Goal: Transaction & Acquisition: Book appointment/travel/reservation

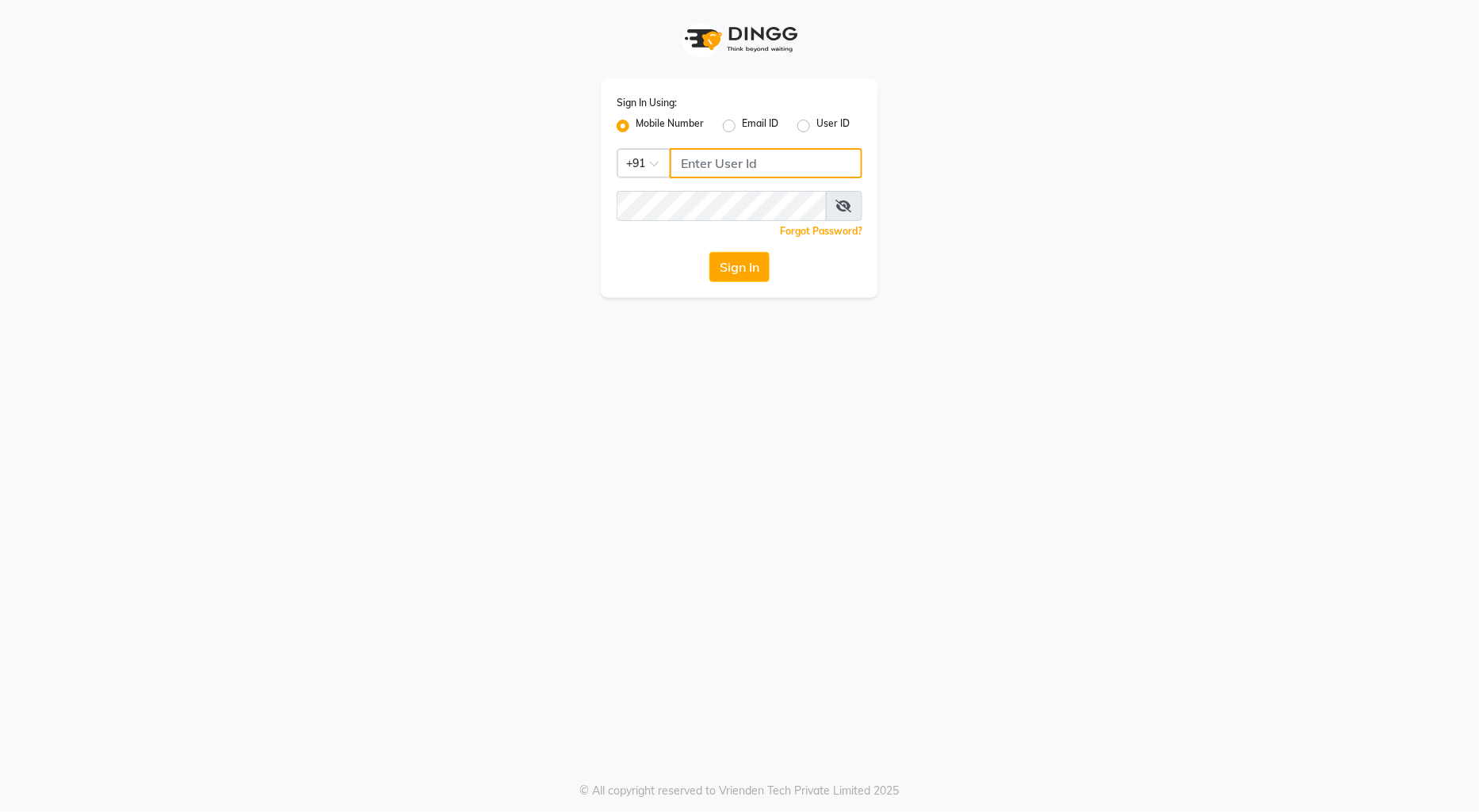
click at [701, 164] on input "Username" at bounding box center [765, 163] width 193 height 30
type input "9970179345"
click at [730, 270] on button "Sign In" at bounding box center [739, 267] width 61 height 30
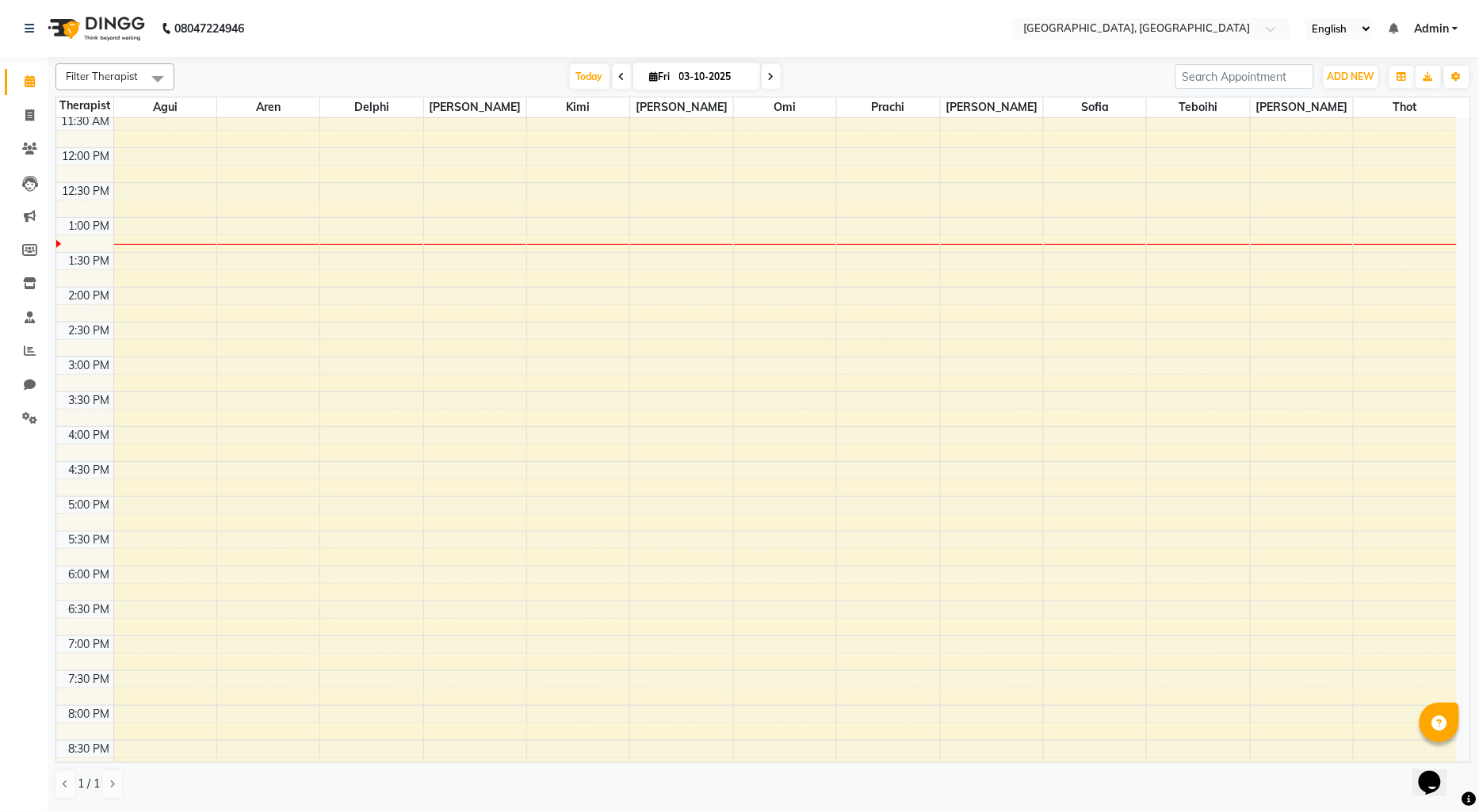
scroll to position [17, 0]
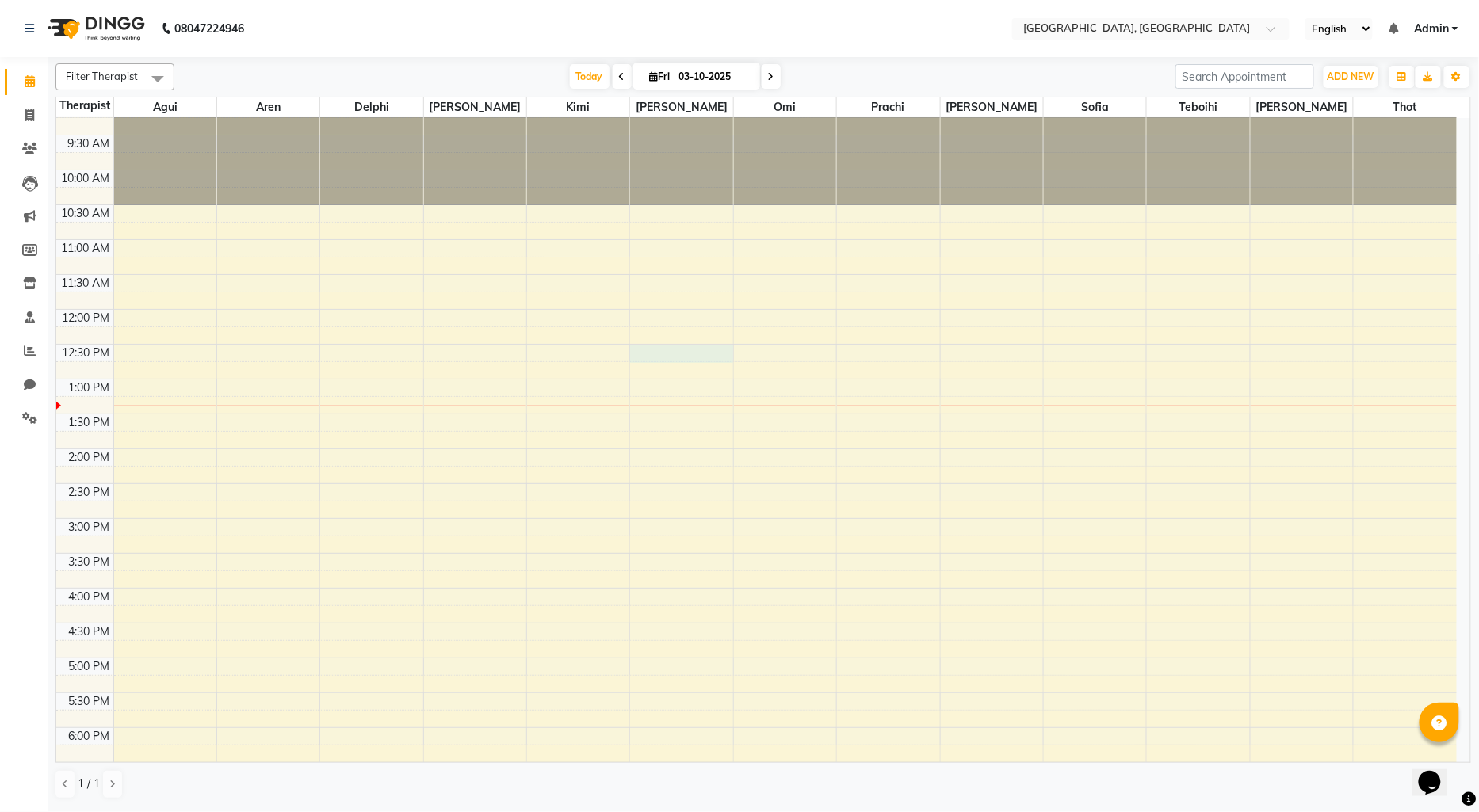
click at [636, 353] on div "9:00 AM 9:30 AM 10:00 AM 10:30 AM 11:00 AM 11:30 AM 12:00 PM 12:30 PM 1:00 PM 1…" at bounding box center [756, 588] width 1400 height 976
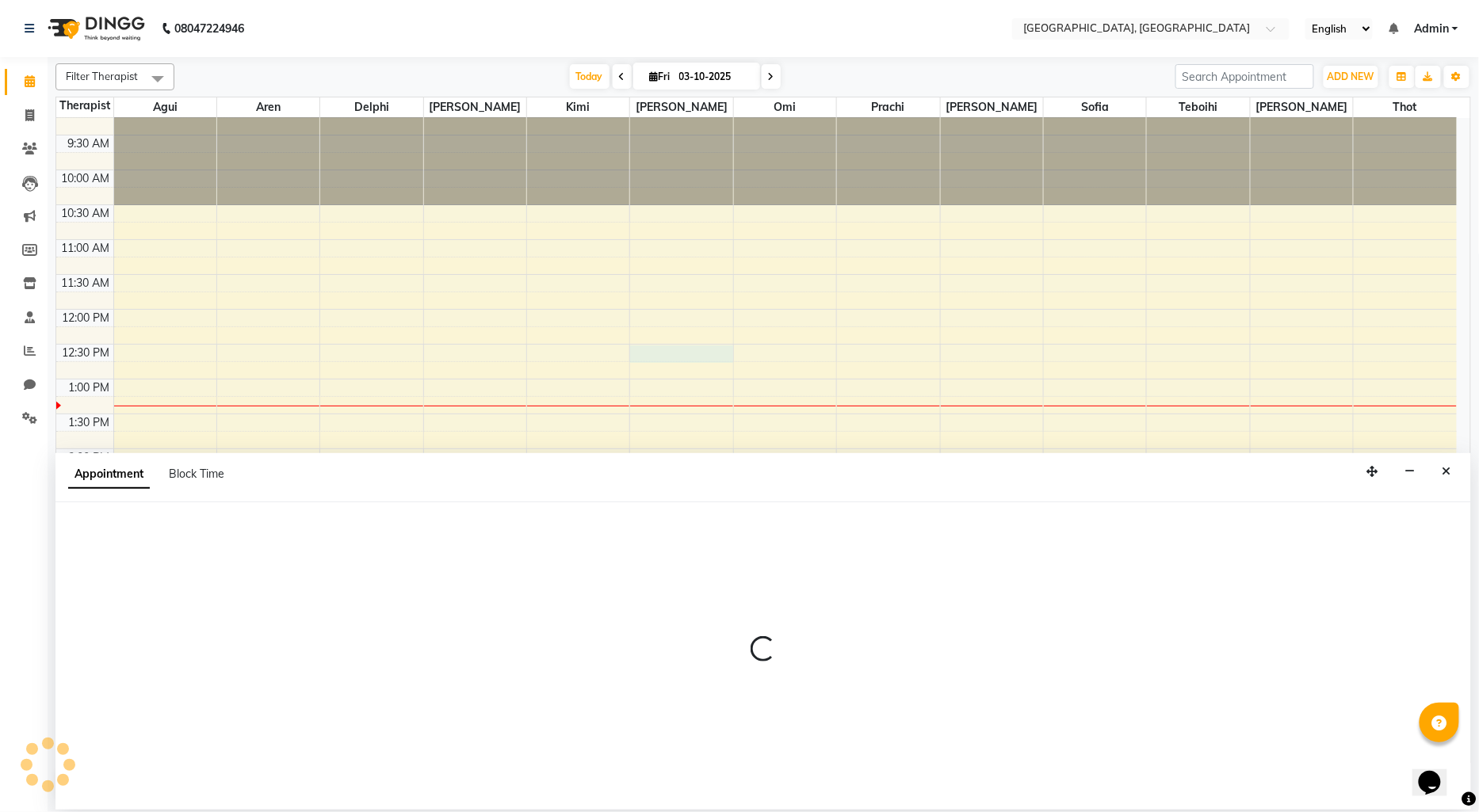
select select "12125"
select select "750"
select select "tentative"
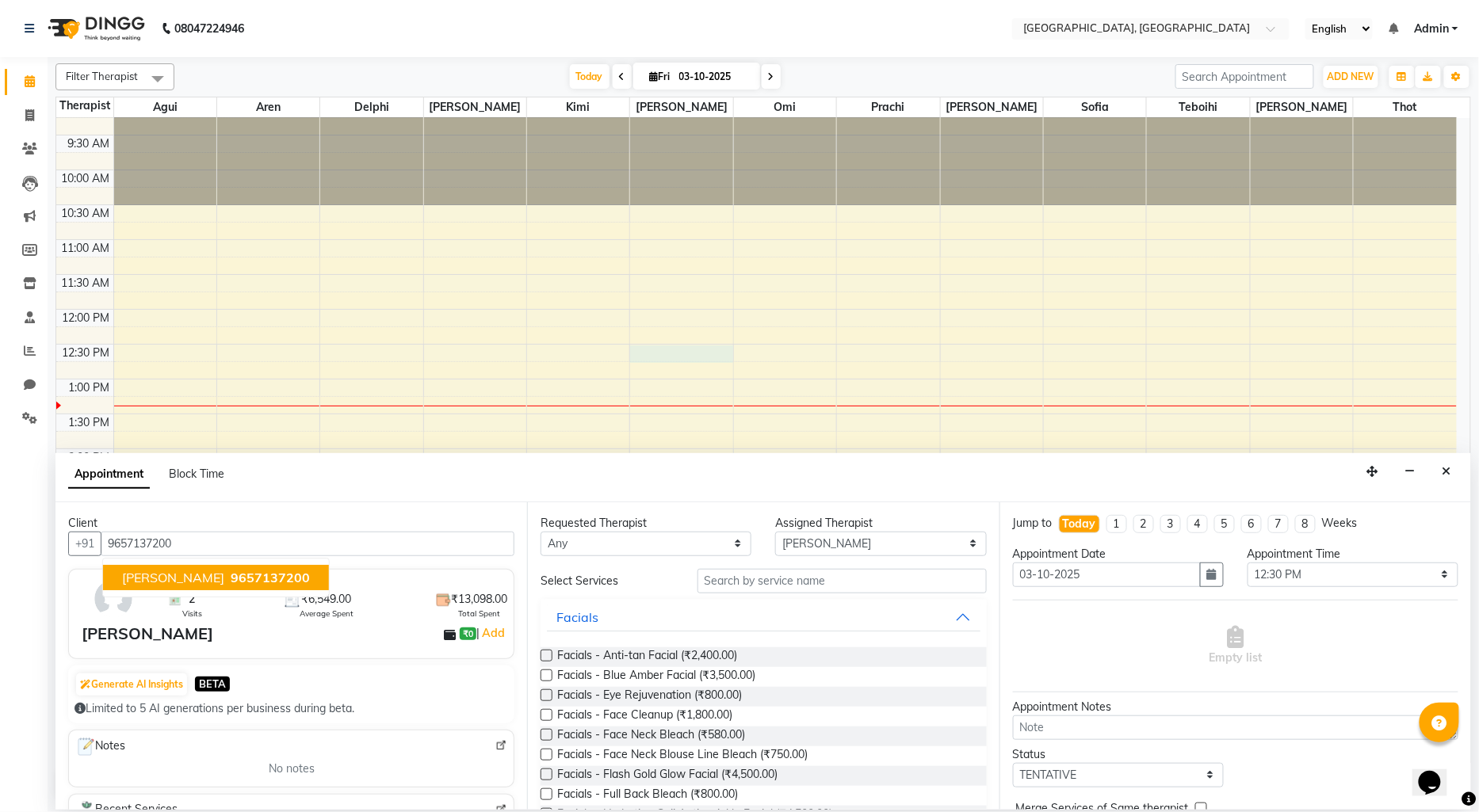
click at [238, 584] on span "9657137200" at bounding box center [270, 578] width 80 height 16
type input "9657137200"
click at [708, 582] on input "text" at bounding box center [842, 581] width 289 height 24
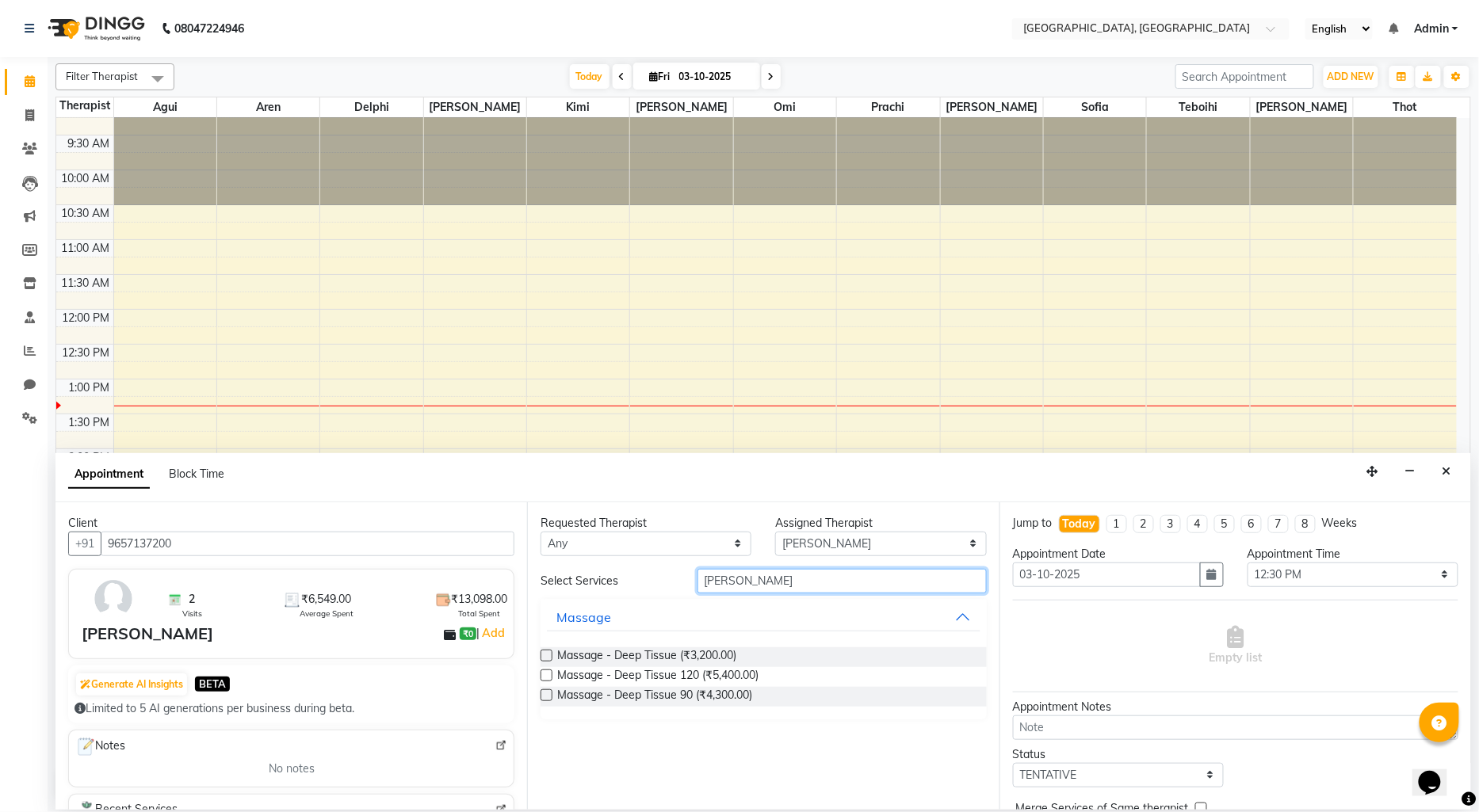
type input "[PERSON_NAME]"
click at [548, 654] on label at bounding box center [546, 655] width 12 height 12
click at [548, 654] on input "checkbox" at bounding box center [545, 656] width 10 height 10
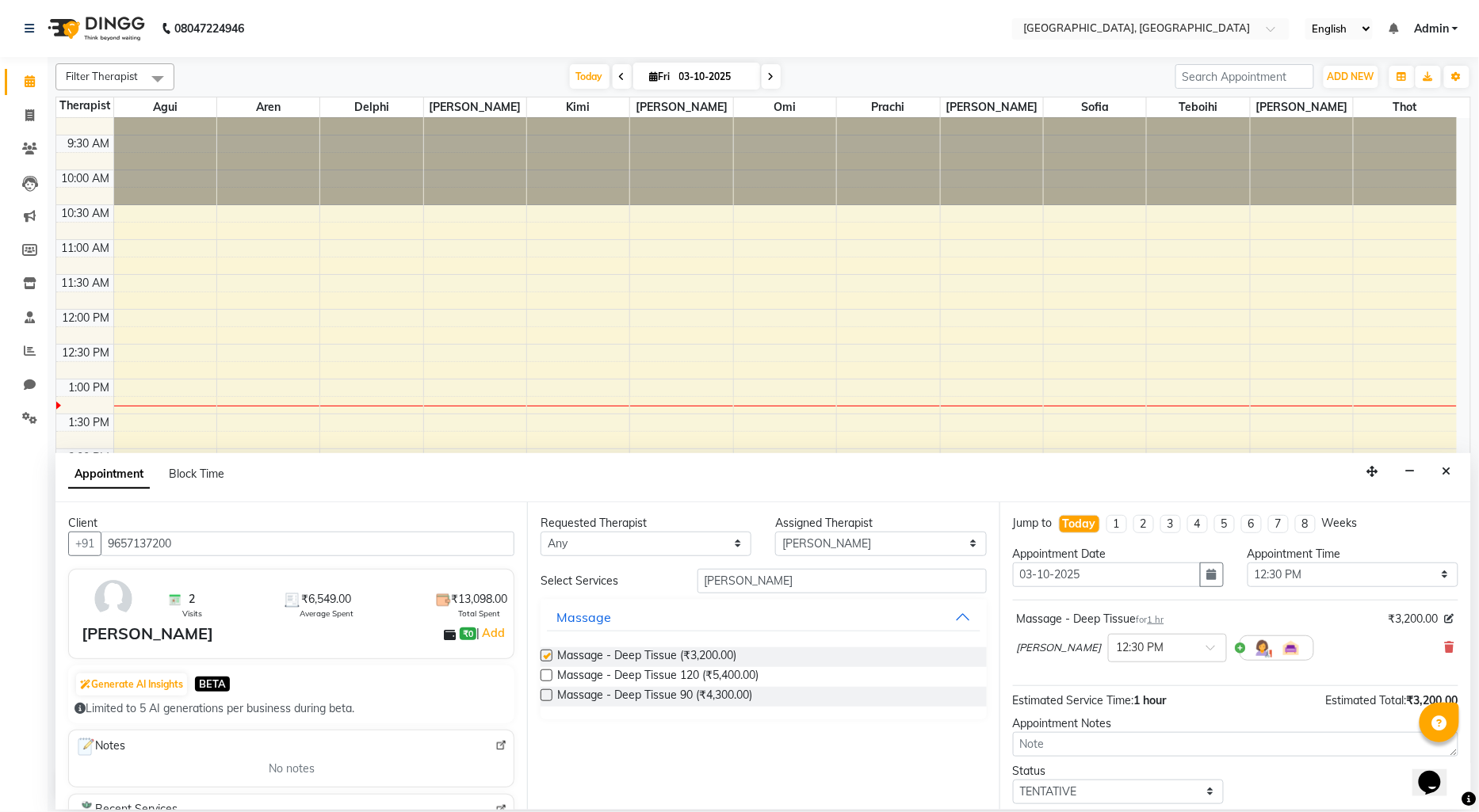
checkbox input "false"
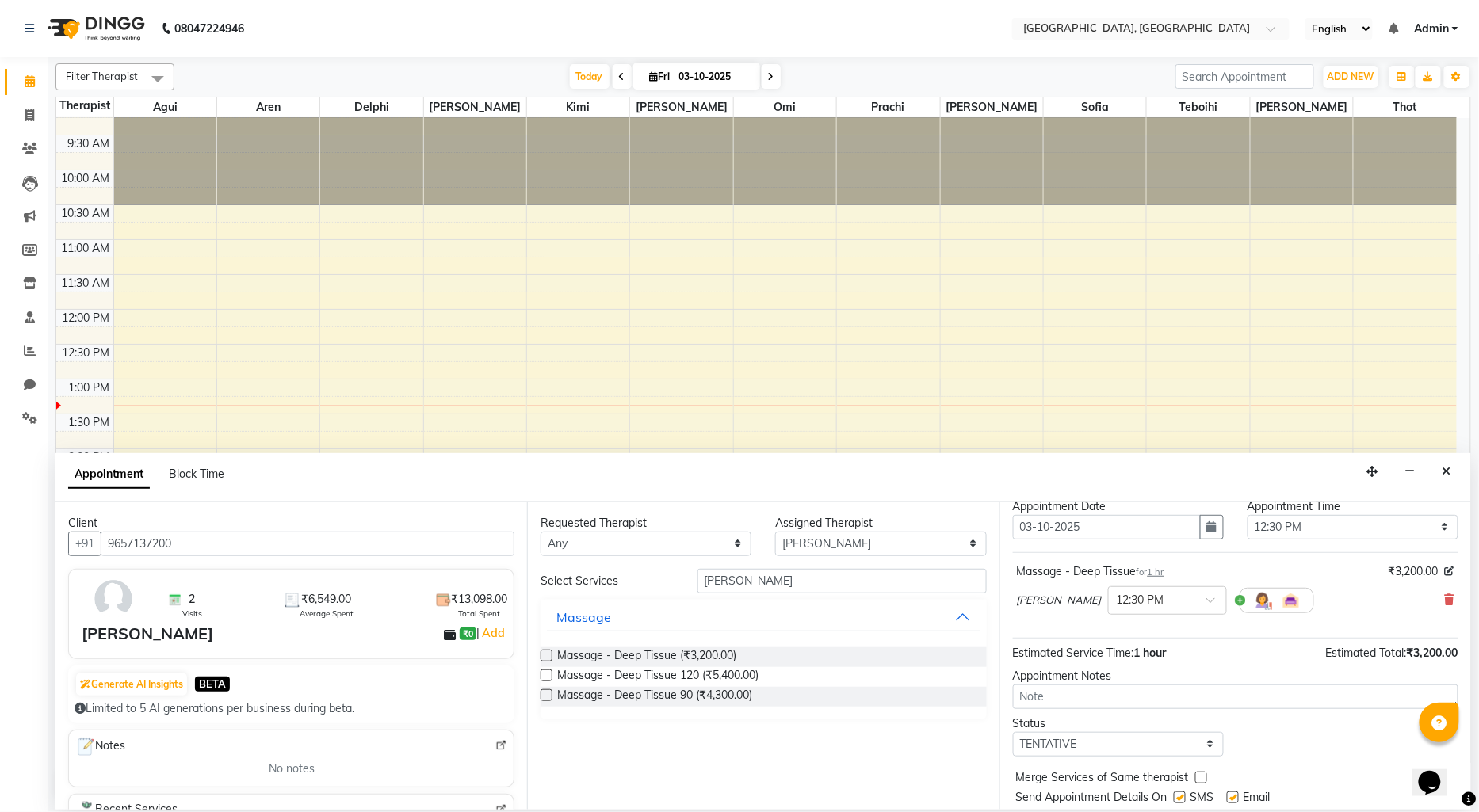
scroll to position [93, 0]
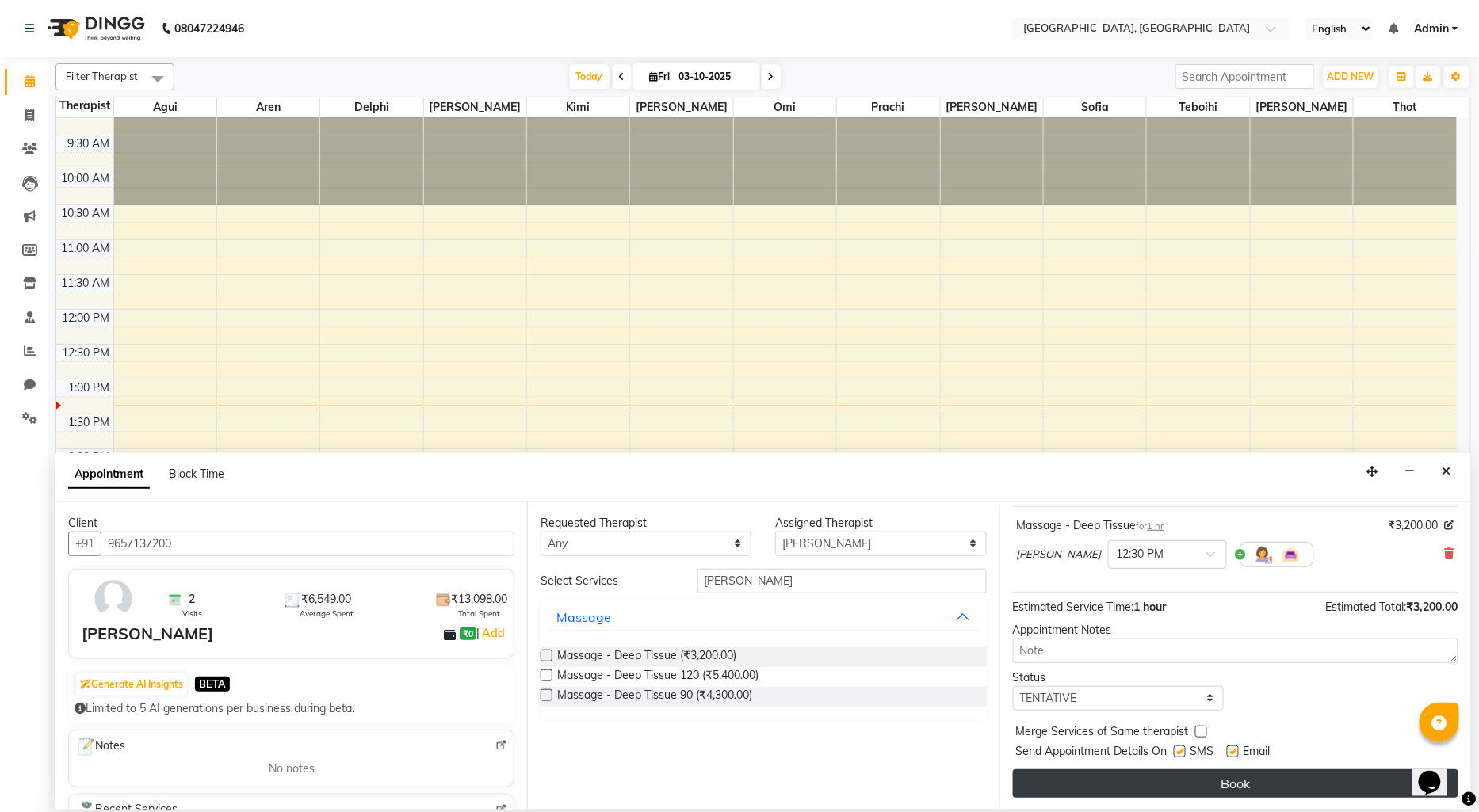
click at [1187, 778] on button "Book" at bounding box center [1236, 784] width 445 height 29
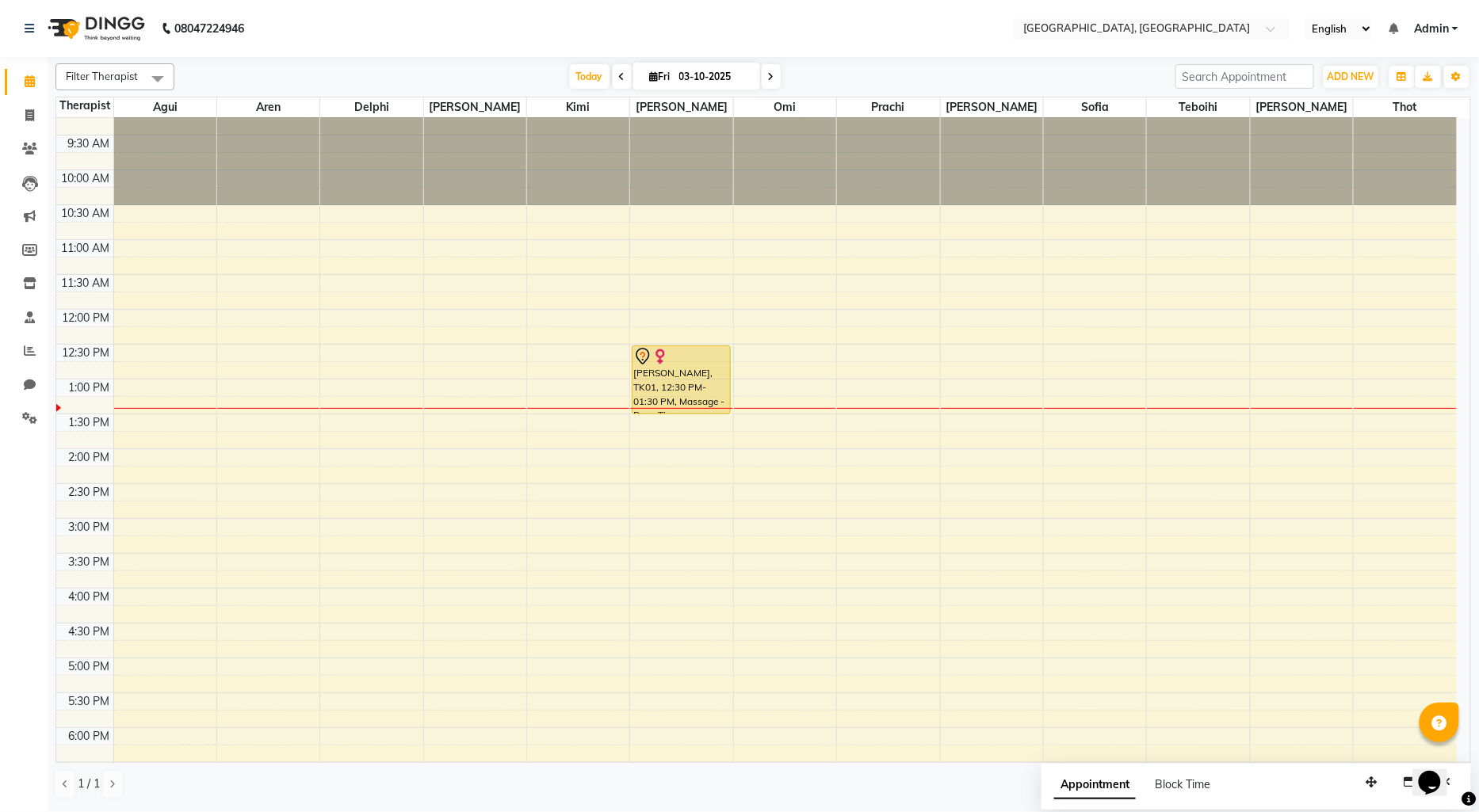
scroll to position [106, 0]
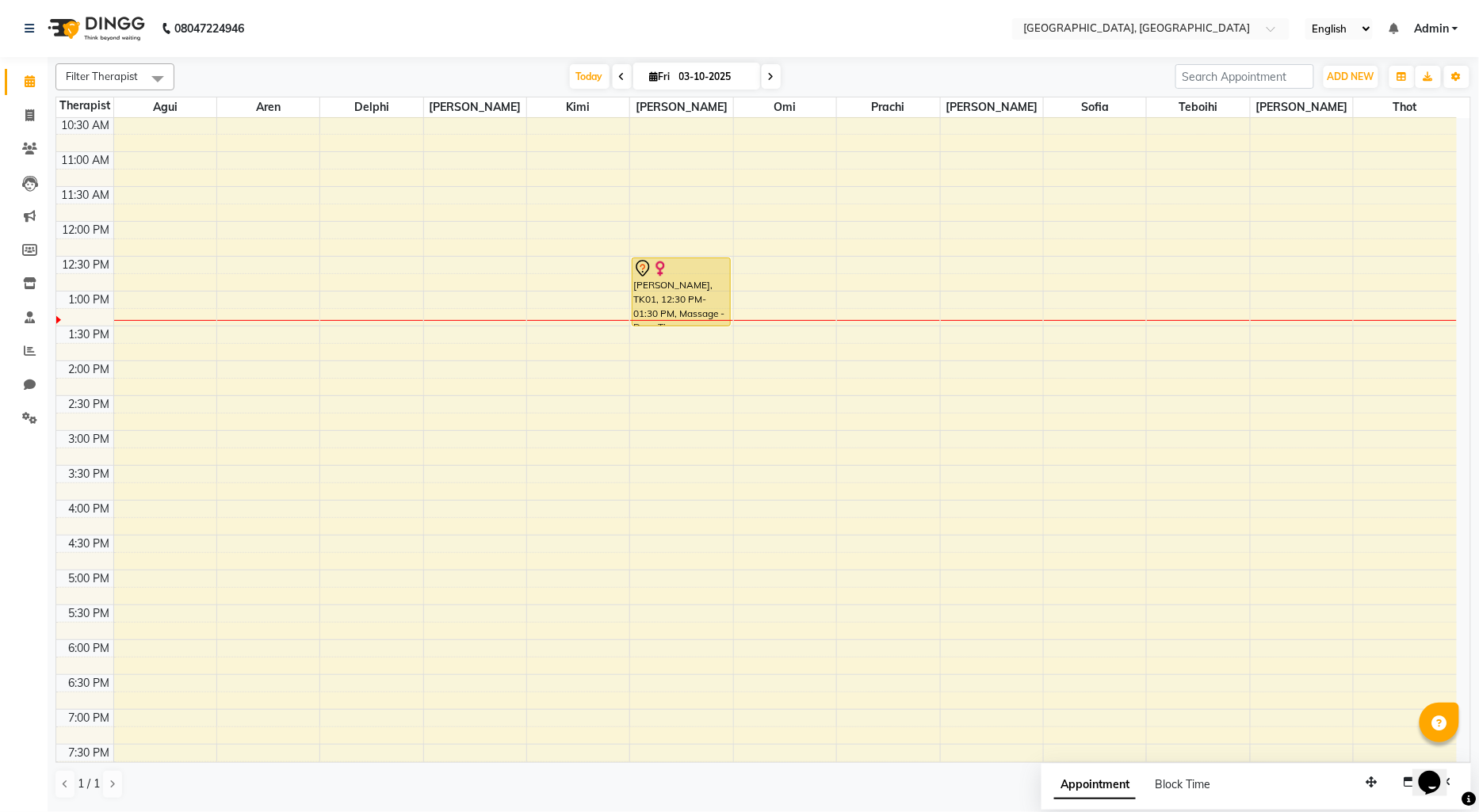
click at [550, 334] on div "9:00 AM 9:30 AM 10:00 AM 10:30 AM 11:00 AM 11:30 AM 12:00 PM 12:30 PM 1:00 PM 1…" at bounding box center [756, 500] width 1400 height 976
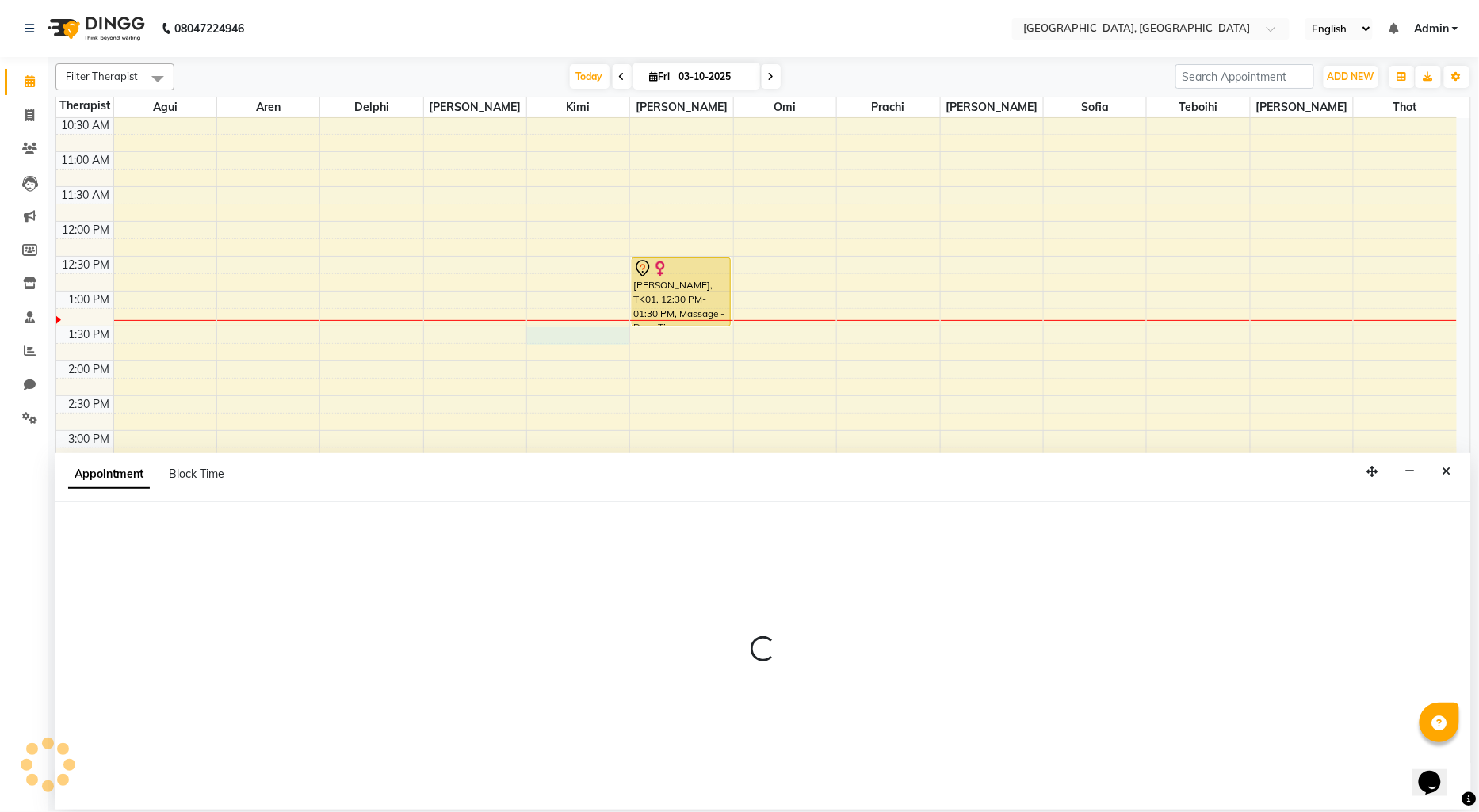
select select "15045"
select select "810"
select select "tentative"
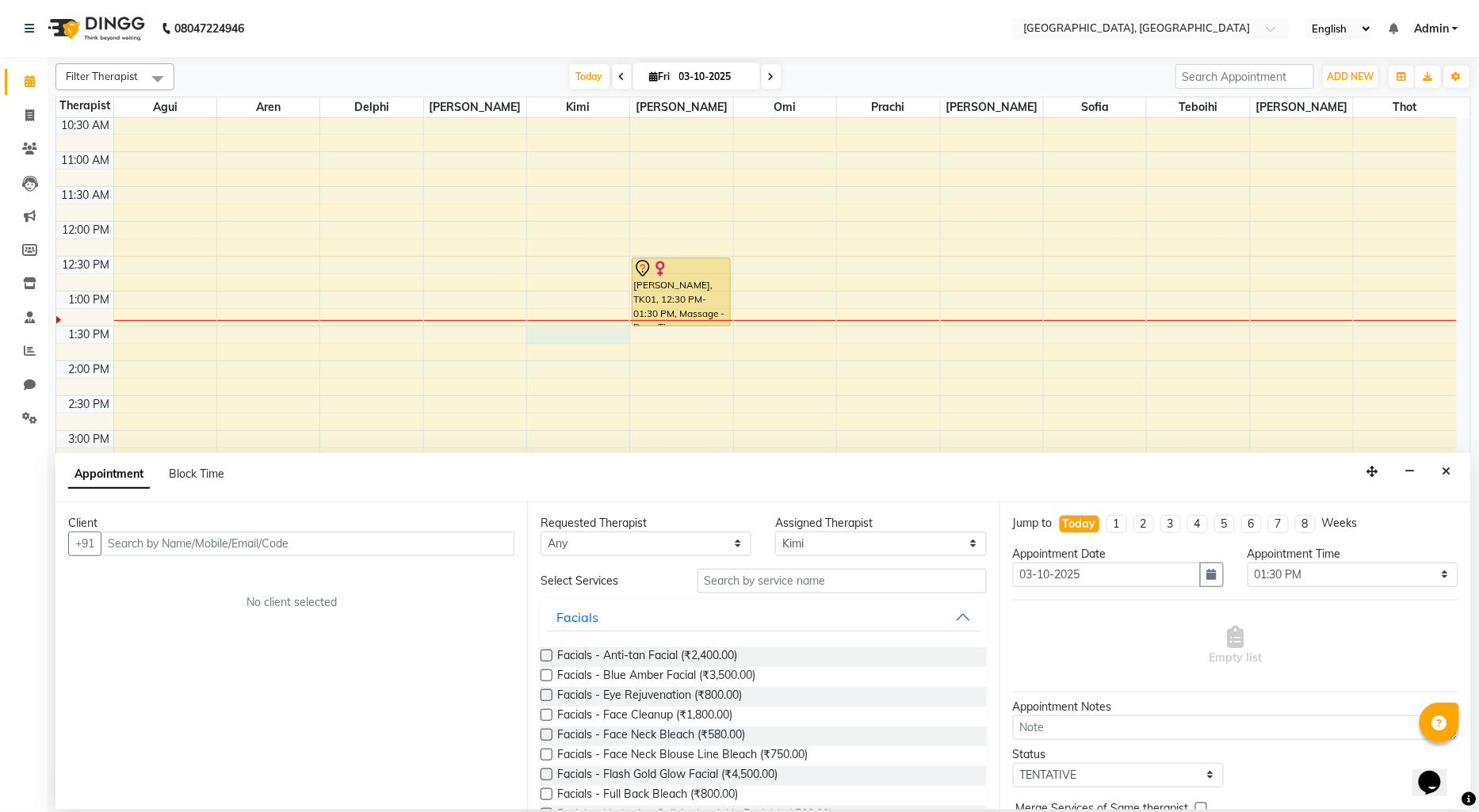
drag, startPoint x: 550, startPoint y: 334, endPoint x: 175, endPoint y: 540, distance: 427.9
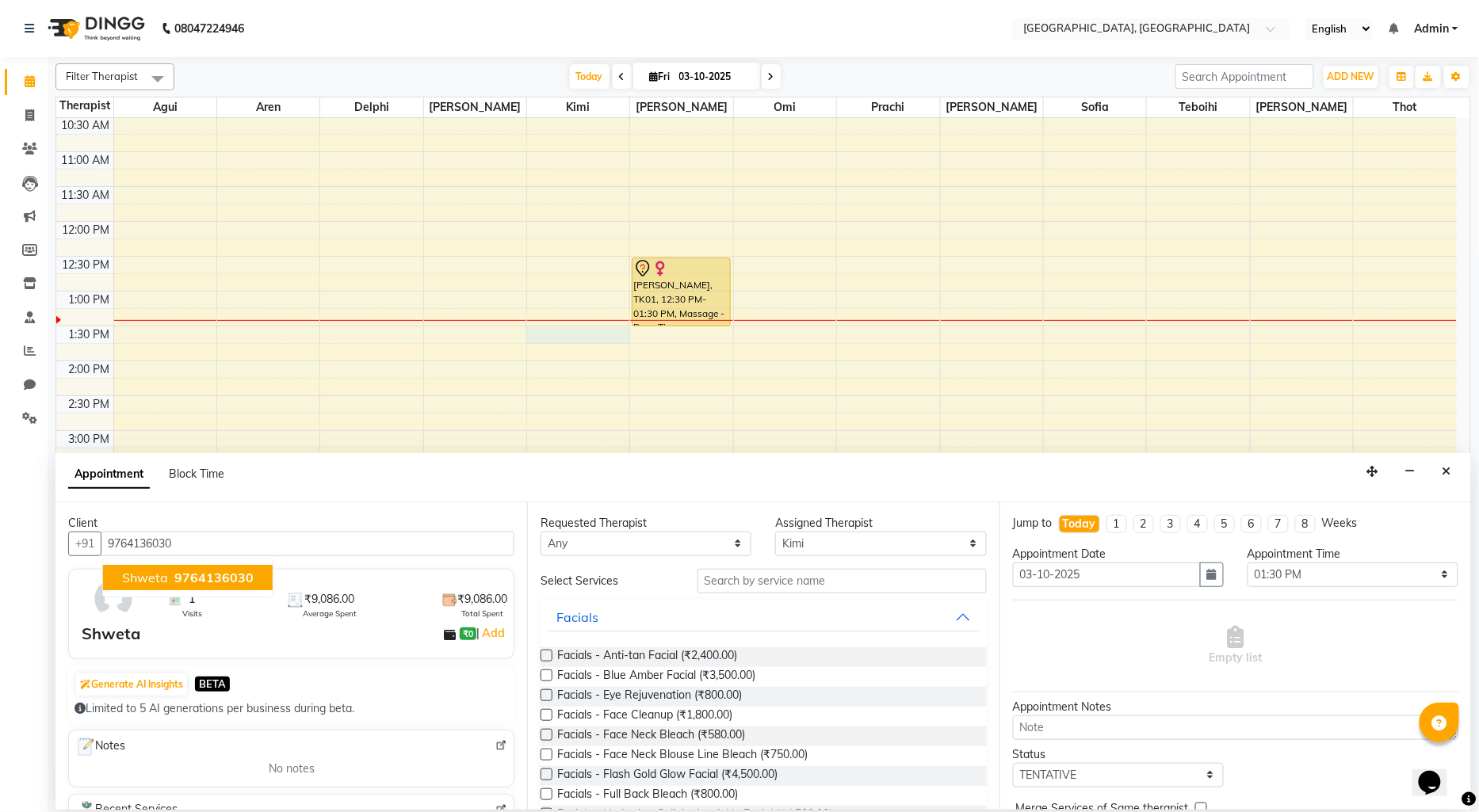
click at [238, 579] on span "9764136030" at bounding box center [214, 578] width 80 height 16
type input "9764136030"
click at [718, 582] on input "text" at bounding box center [842, 581] width 289 height 24
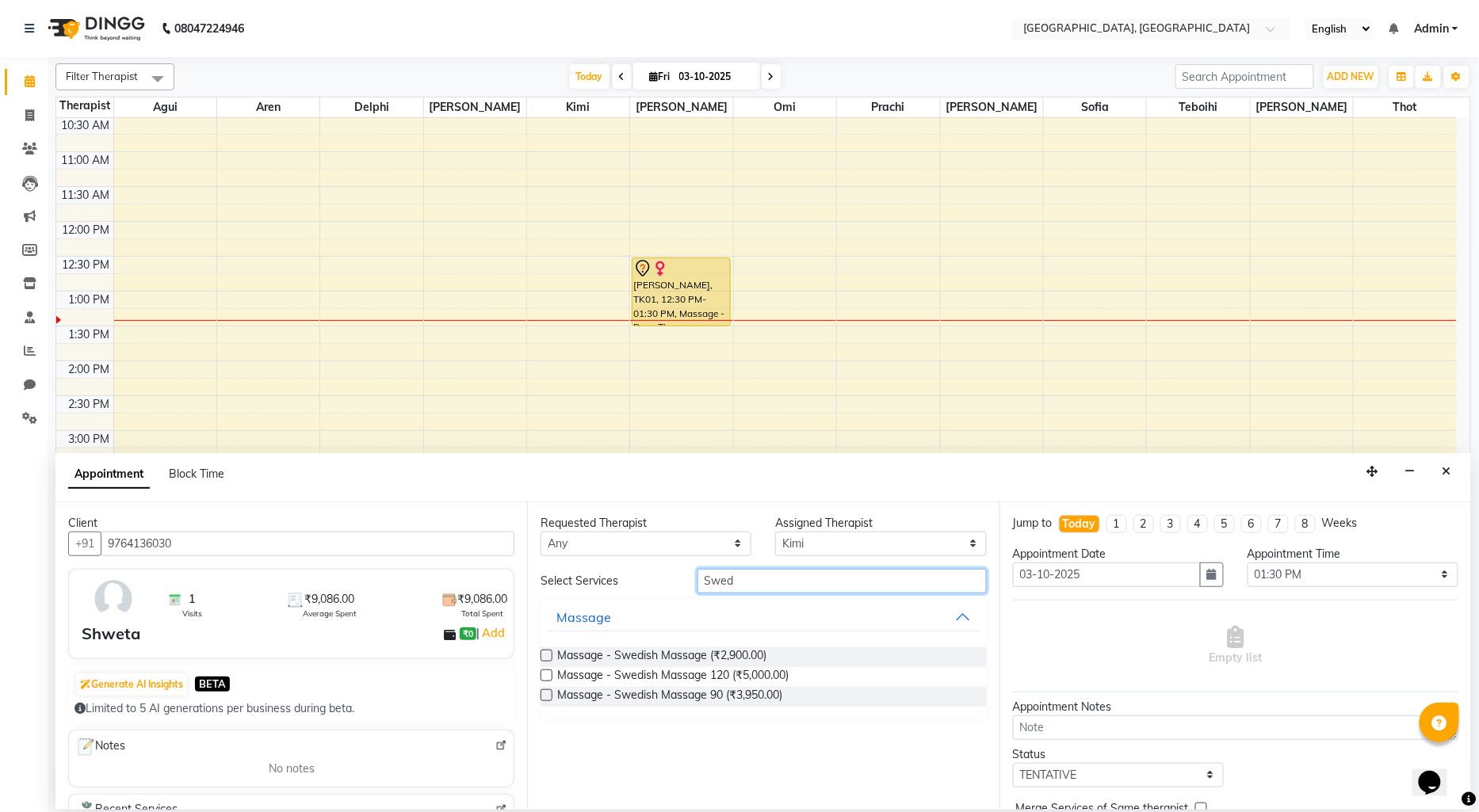
type input "Swed"
click at [545, 651] on label at bounding box center [546, 655] width 12 height 12
click at [545, 652] on input "checkbox" at bounding box center [545, 656] width 10 height 10
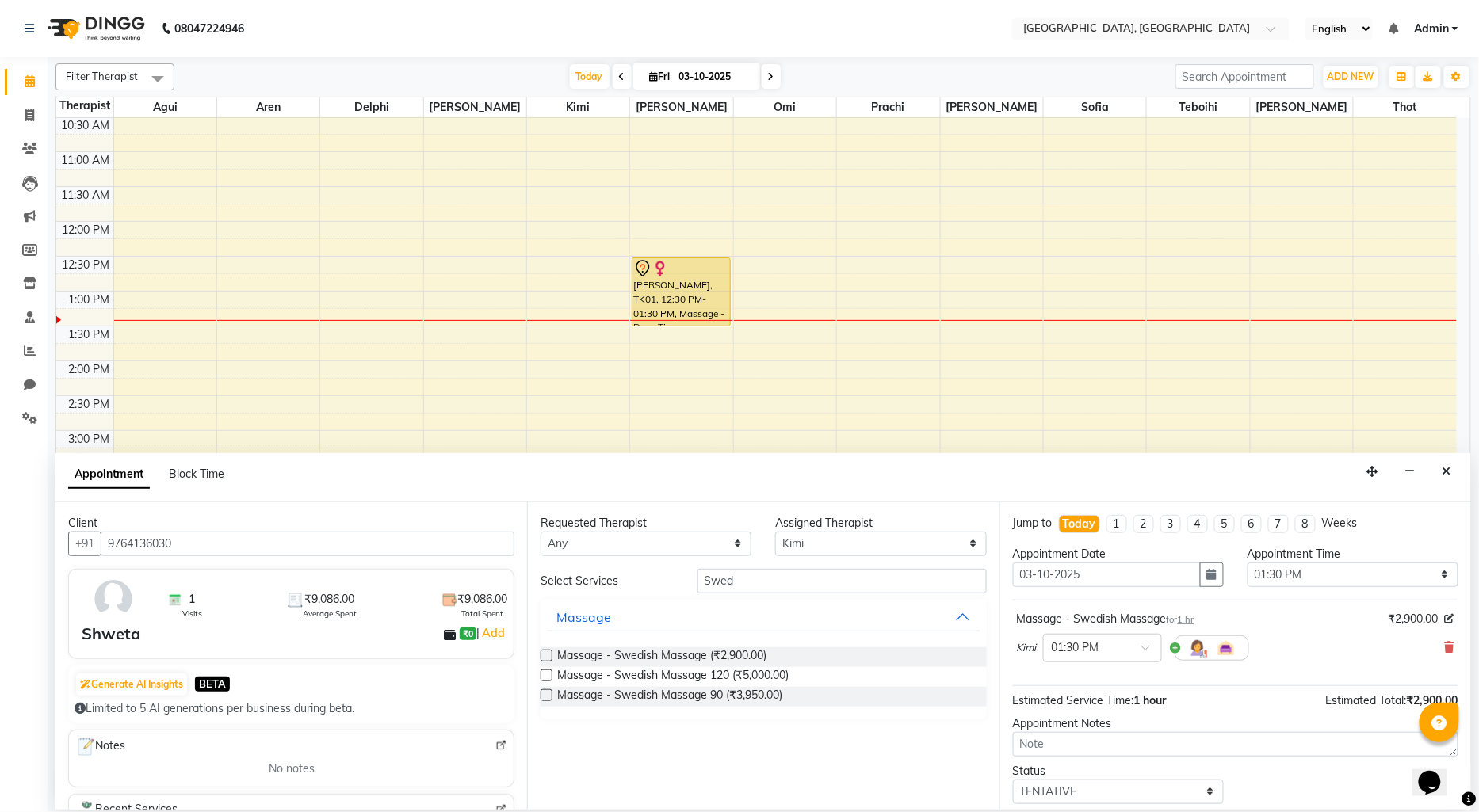
click at [545, 651] on label at bounding box center [546, 655] width 12 height 12
click at [545, 652] on input "checkbox" at bounding box center [545, 656] width 10 height 10
checkbox input "false"
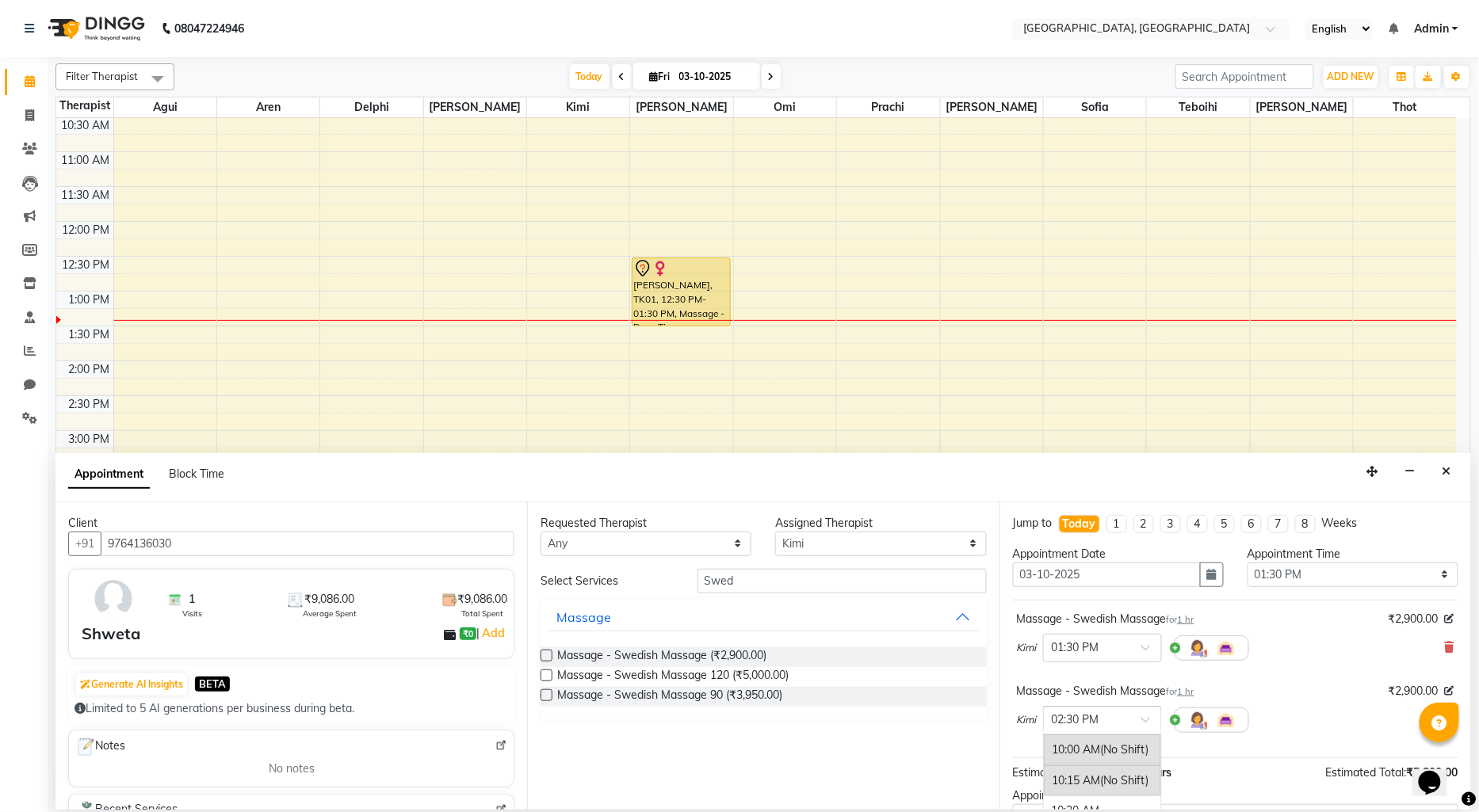
click at [1150, 722] on span at bounding box center [1152, 724] width 20 height 16
click at [1084, 803] on div "01:30 PM" at bounding box center [1103, 808] width 118 height 29
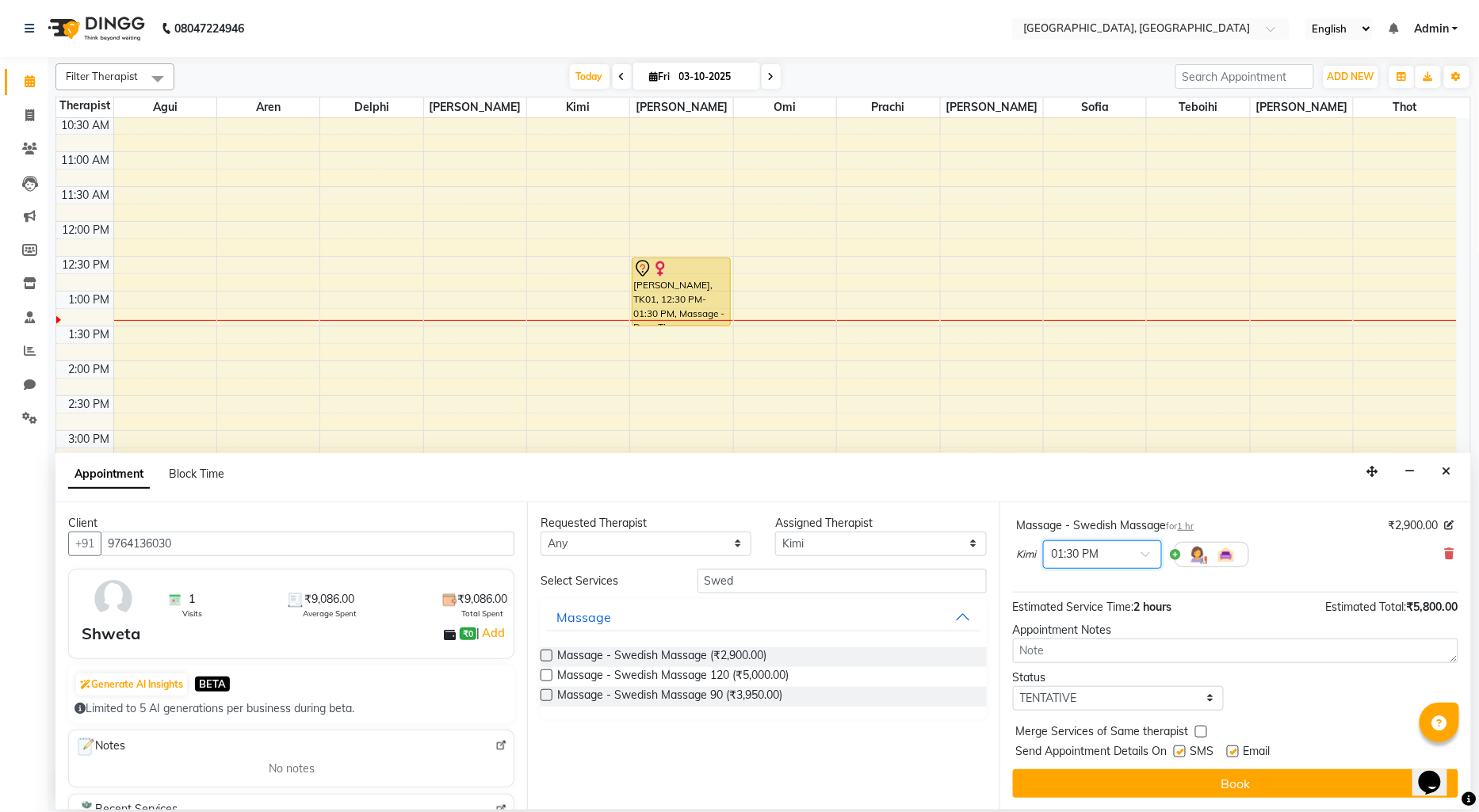
scroll to position [183, 0]
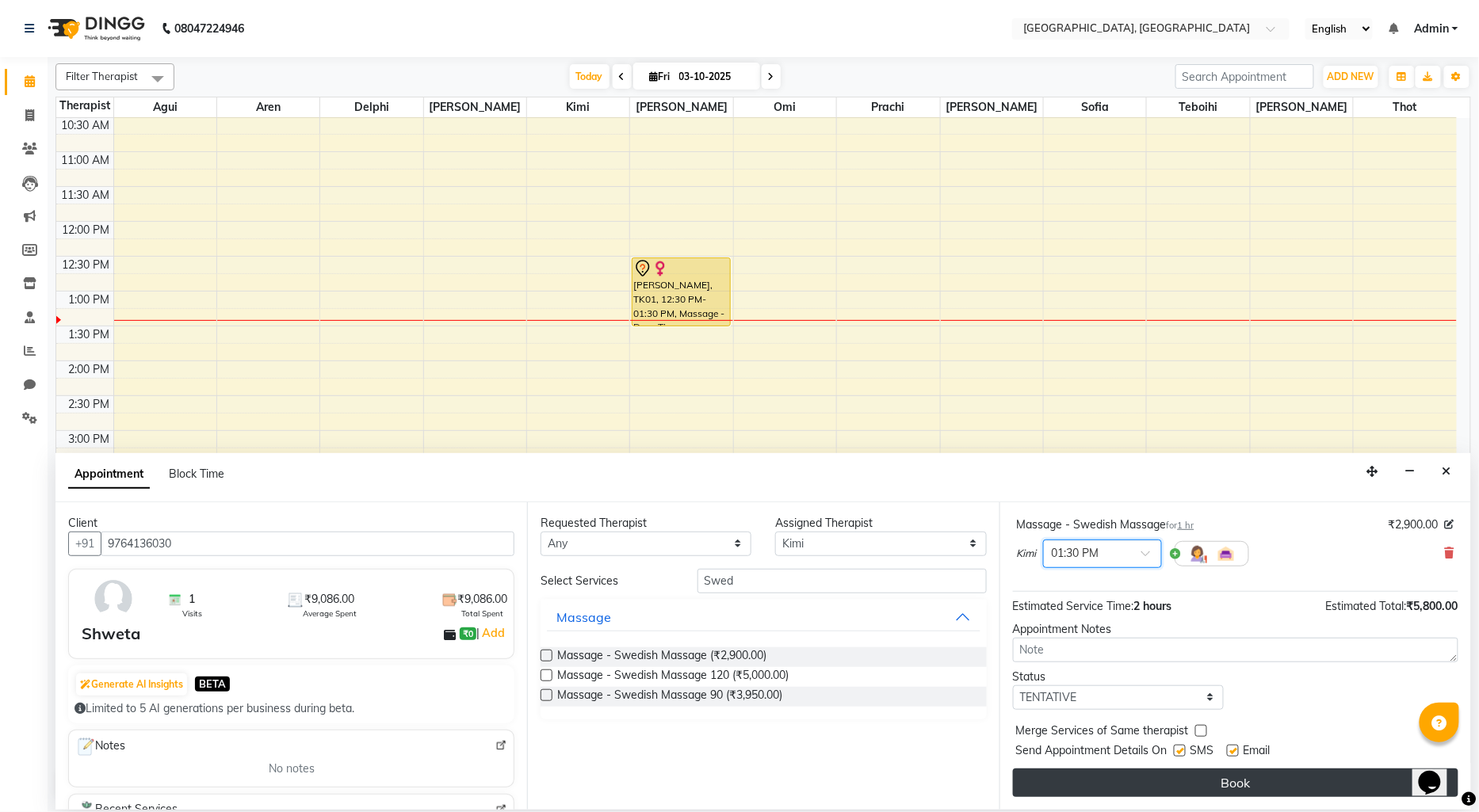
click at [1138, 771] on button "Book" at bounding box center [1236, 783] width 445 height 29
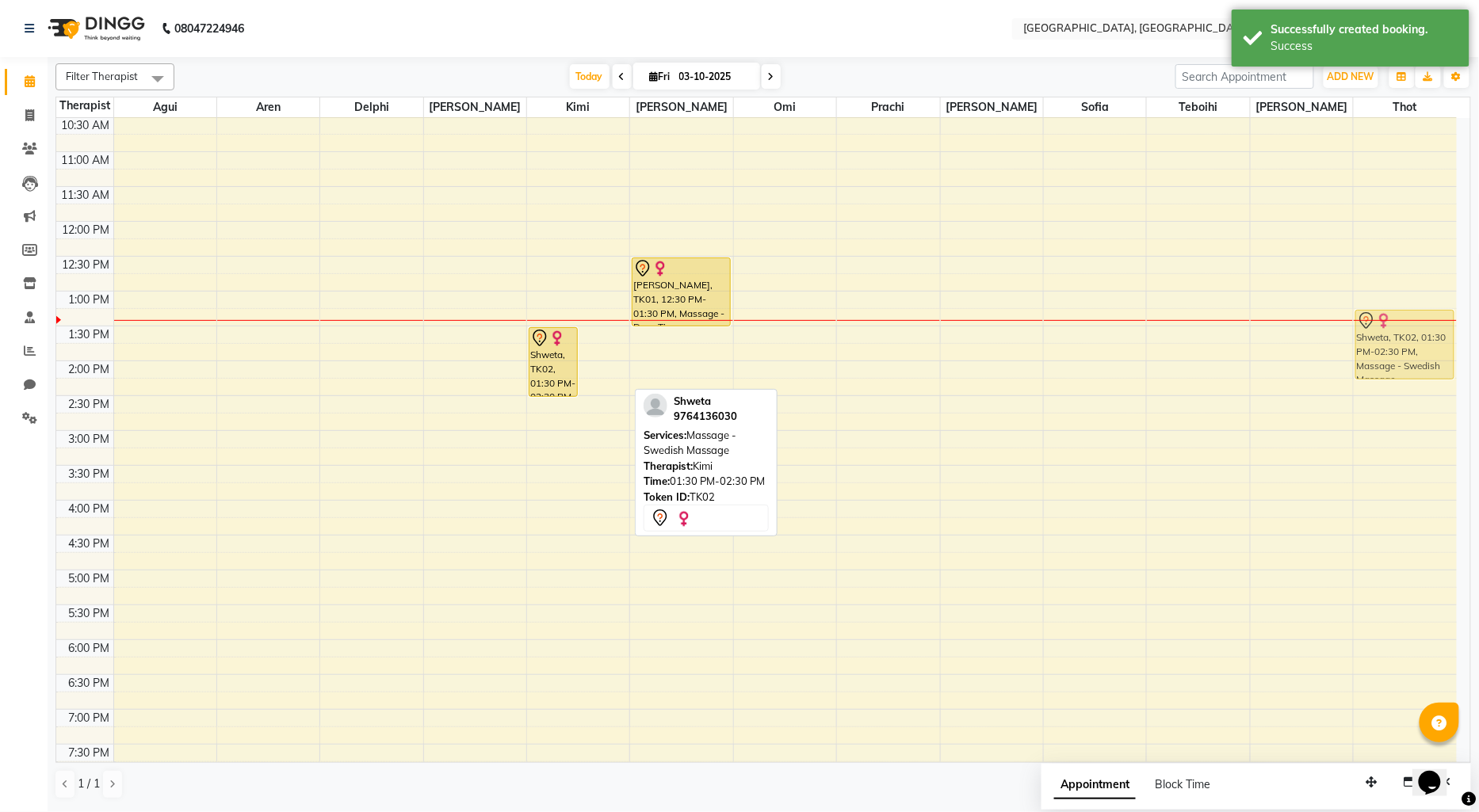
drag, startPoint x: 587, startPoint y: 358, endPoint x: 1398, endPoint y: 335, distance: 811.3
click at [1398, 335] on tr "Shweta, TK02, 01:30 PM-02:30 PM, Massage - Swedish Massage Shweta, TK02, 01:30 …" at bounding box center [756, 500] width 1400 height 976
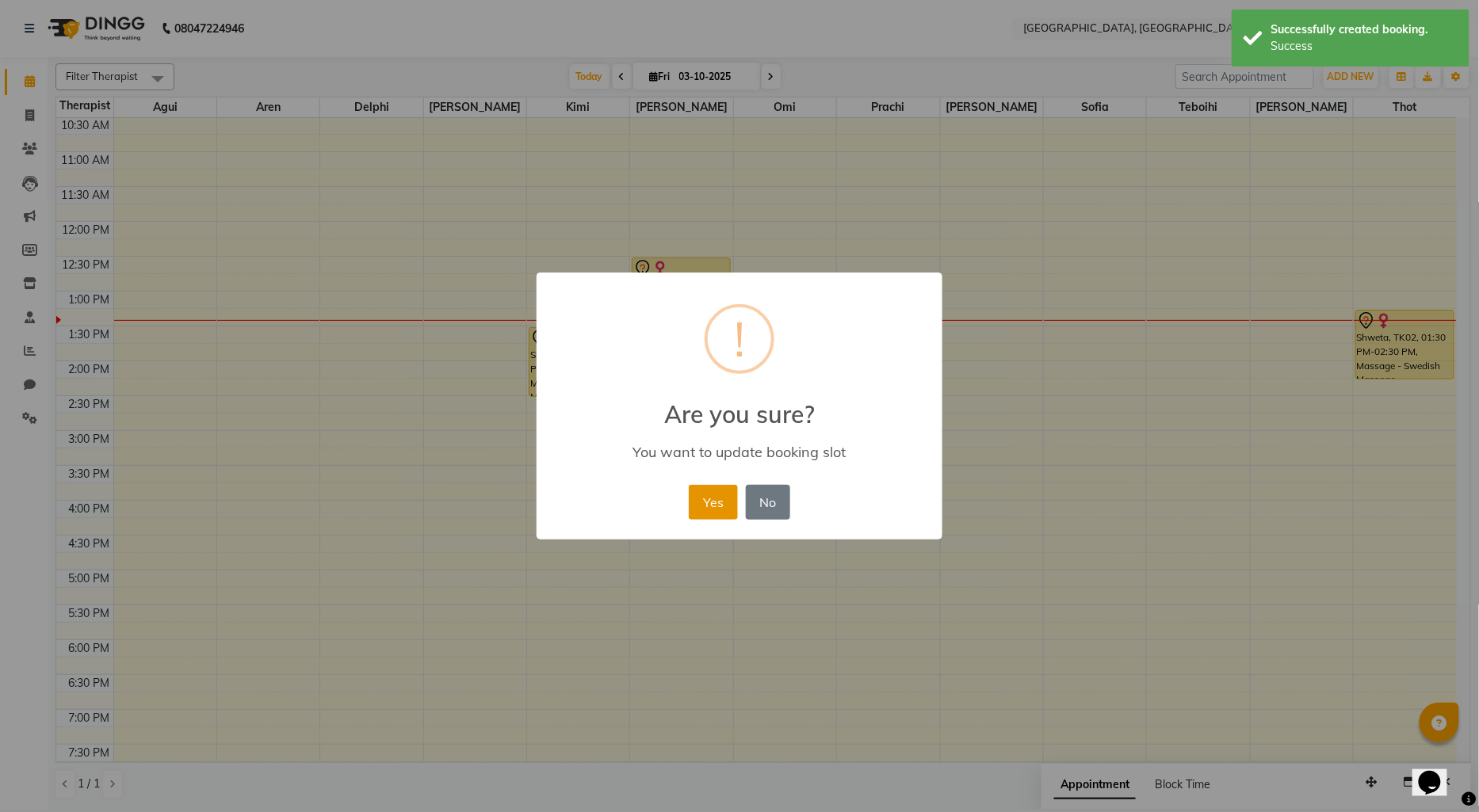
click at [711, 486] on button "Yes" at bounding box center [712, 502] width 48 height 35
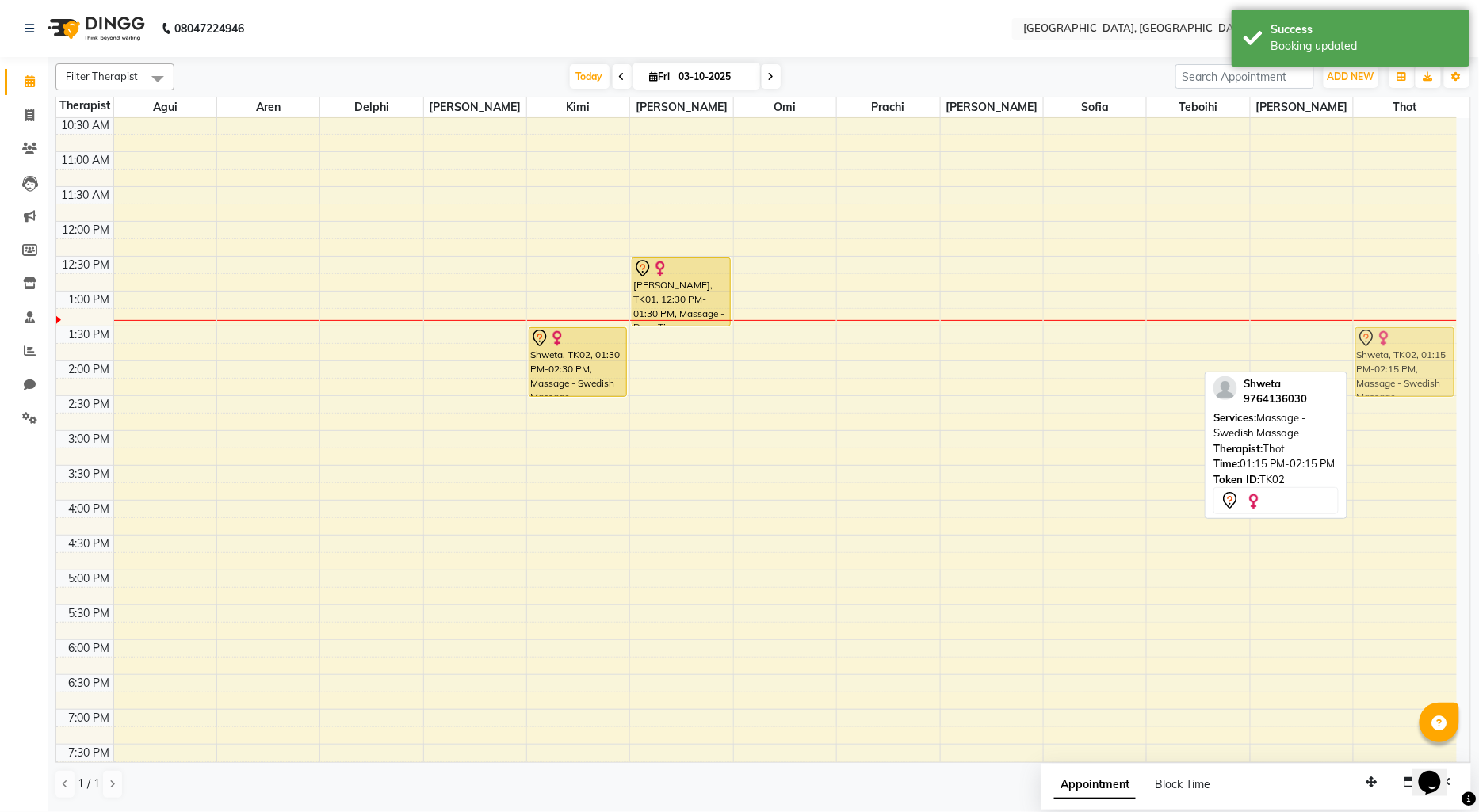
drag, startPoint x: 1368, startPoint y: 314, endPoint x: 1377, endPoint y: 328, distance: 16.6
click at [1377, 328] on div "Shweta, TK02, 01:15 PM-02:15 PM, Massage - Swedish Massage Shweta, TK02, 01:15 …" at bounding box center [1406, 500] width 103 height 976
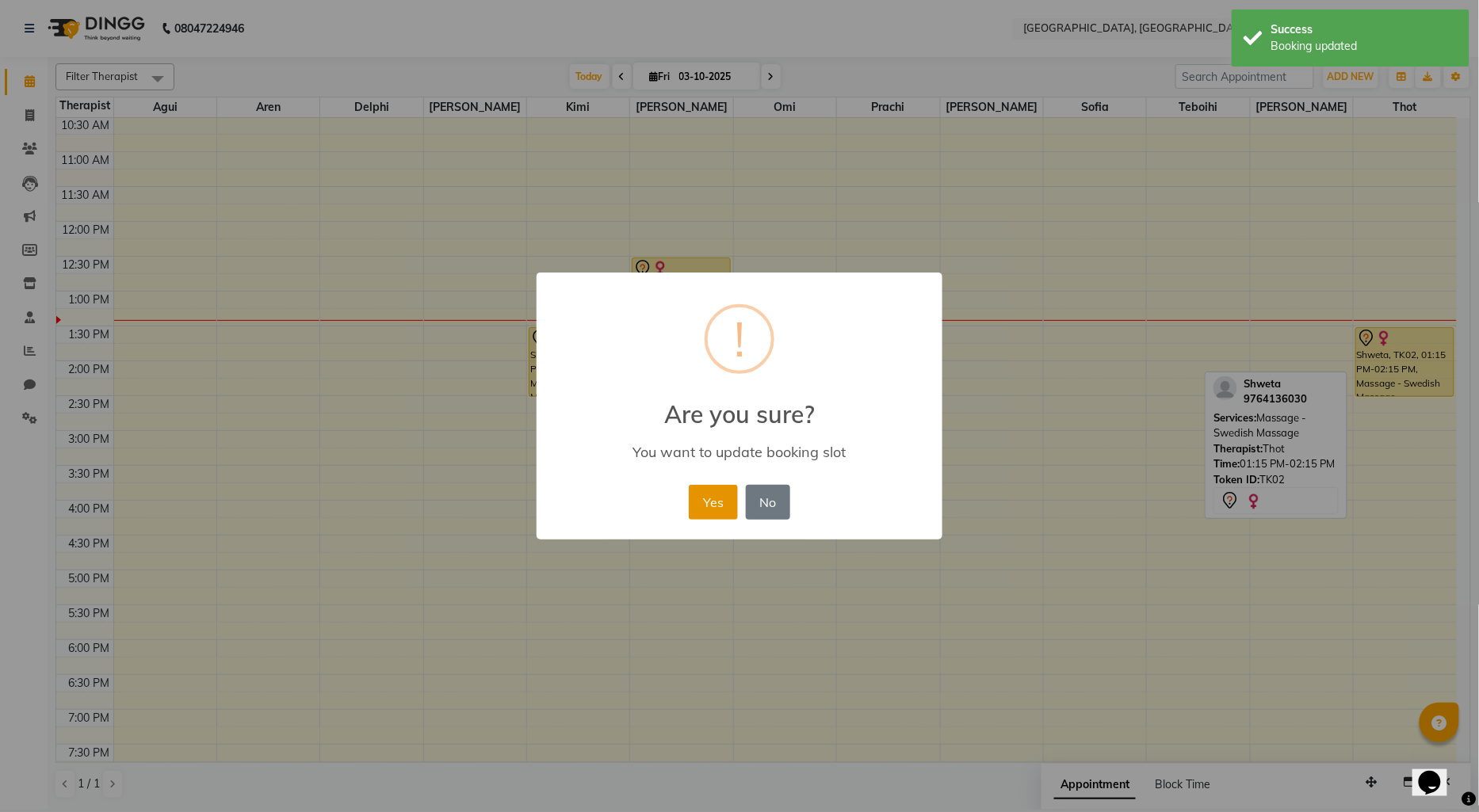
click at [700, 503] on button "Yes" at bounding box center [712, 502] width 48 height 35
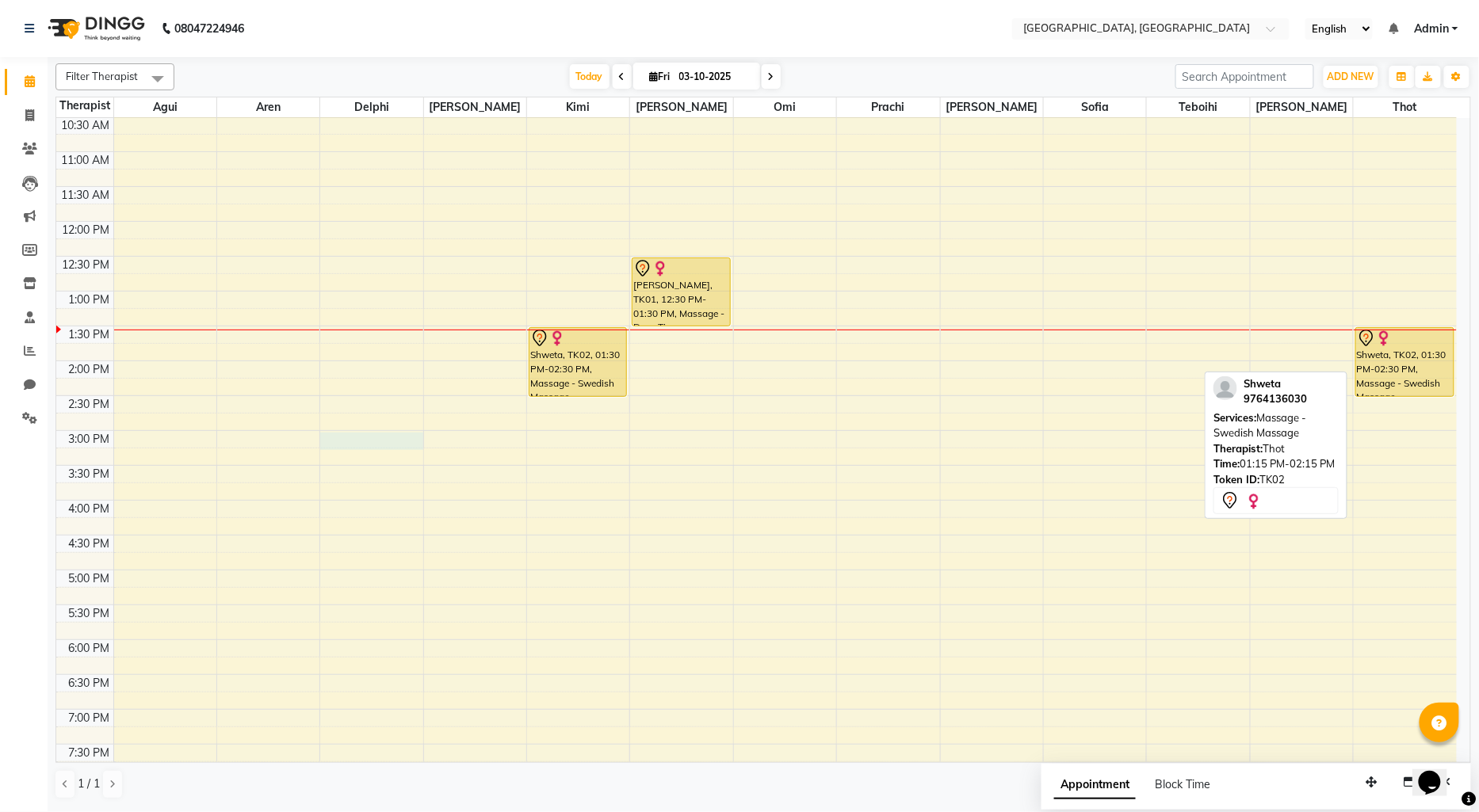
click at [349, 442] on div "9:00 AM 9:30 AM 10:00 AM 10:30 AM 11:00 AM 11:30 AM 12:00 PM 12:30 PM 1:00 PM 1…" at bounding box center [756, 500] width 1400 height 976
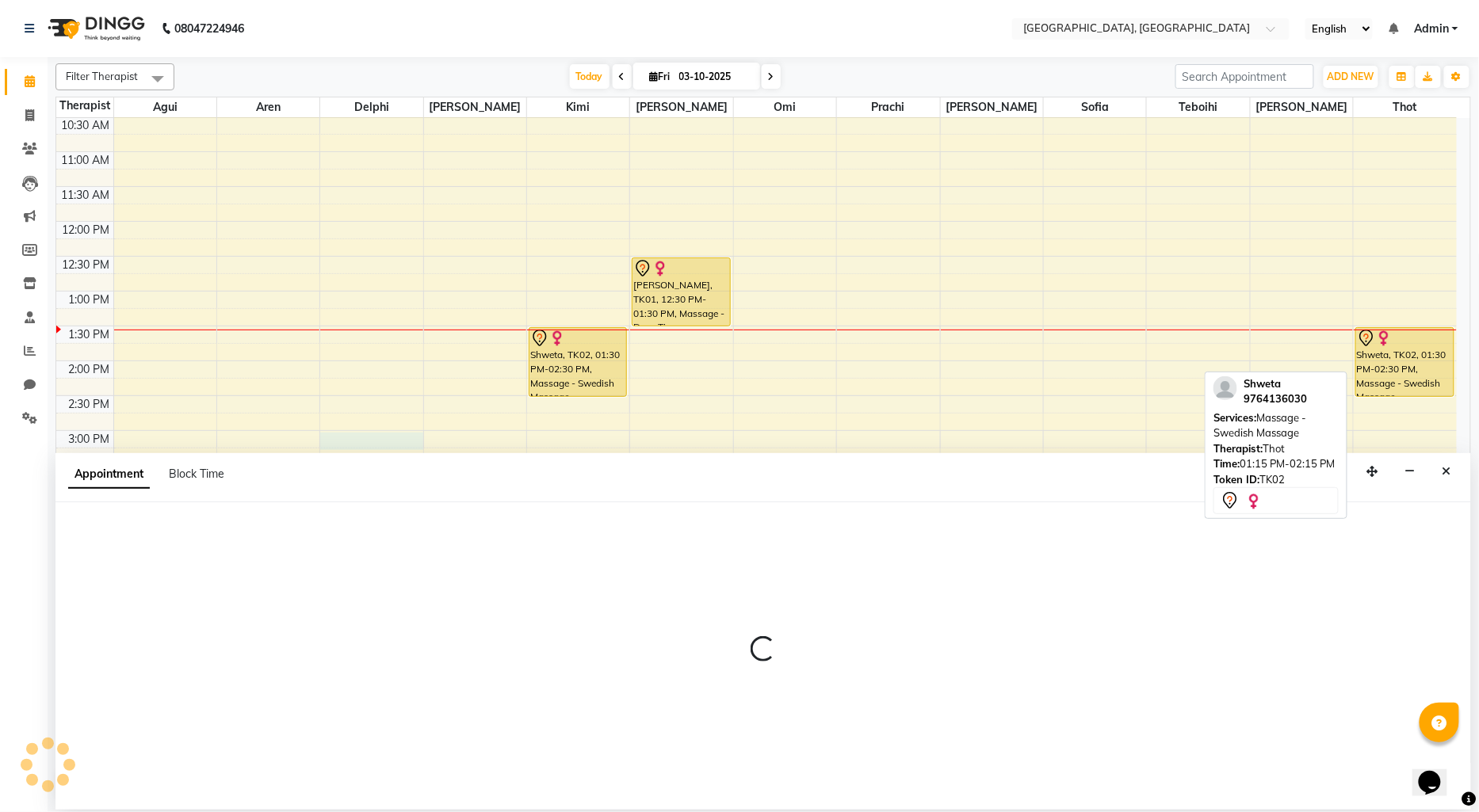
select select "7707"
select select "900"
select select "tentative"
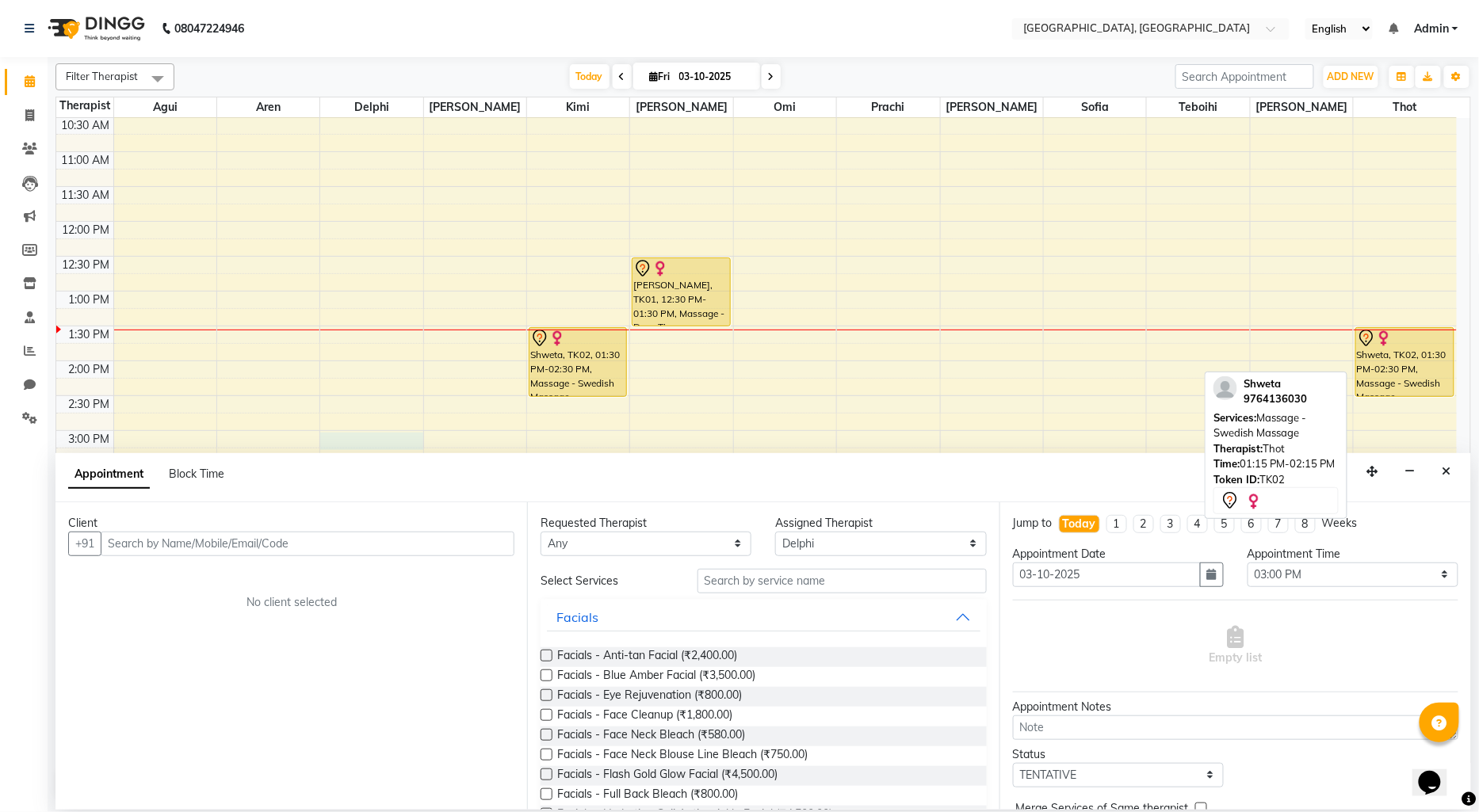
click at [124, 541] on input "text" at bounding box center [307, 543] width 413 height 24
type input "Uihas"
click at [1451, 474] on icon "Close" at bounding box center [1447, 471] width 9 height 11
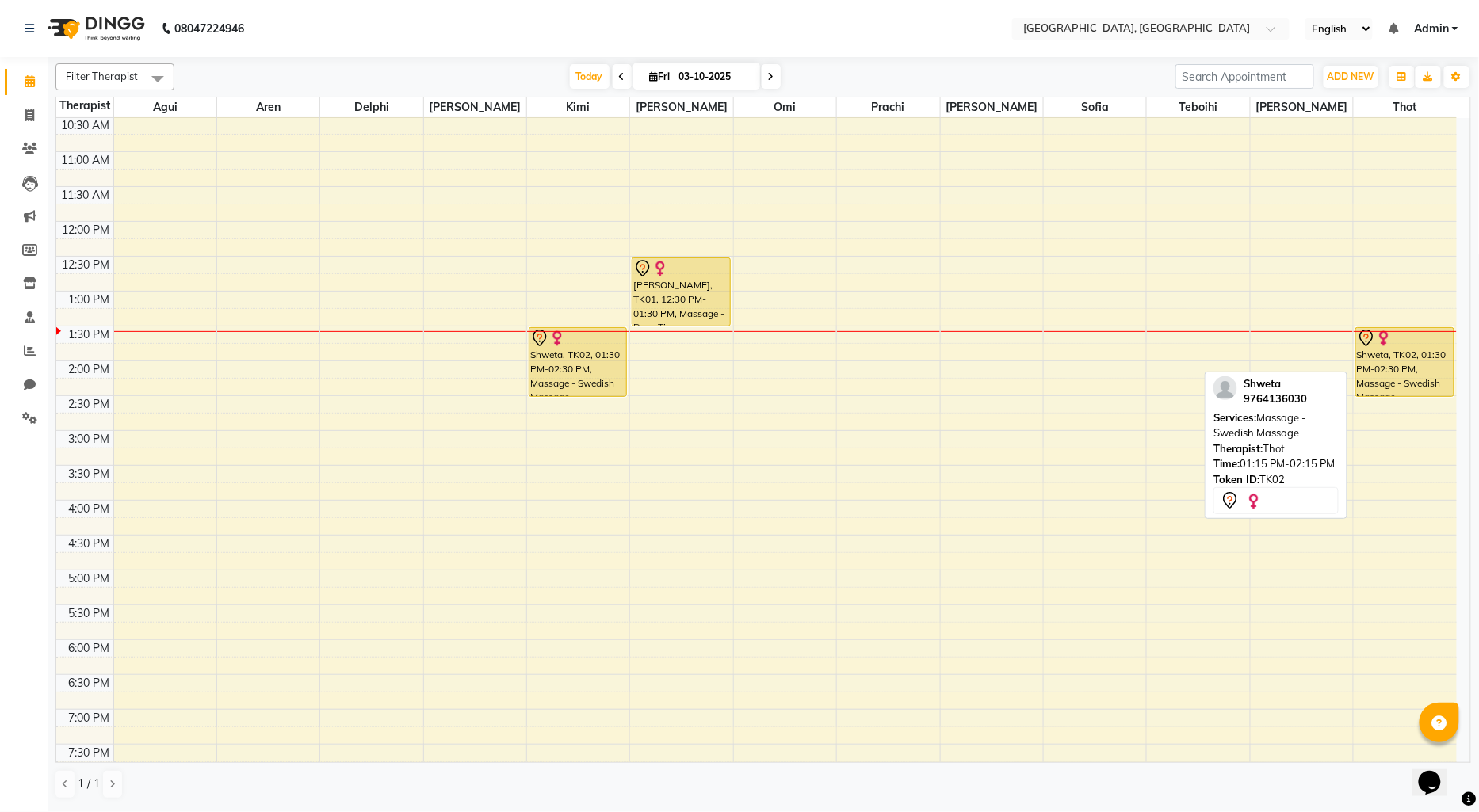
click at [259, 488] on div "9:00 AM 9:30 AM 10:00 AM 10:30 AM 11:00 AM 11:30 AM 12:00 PM 12:30 PM 1:00 PM 1…" at bounding box center [756, 500] width 1400 height 976
select select "7709"
select select "tentative"
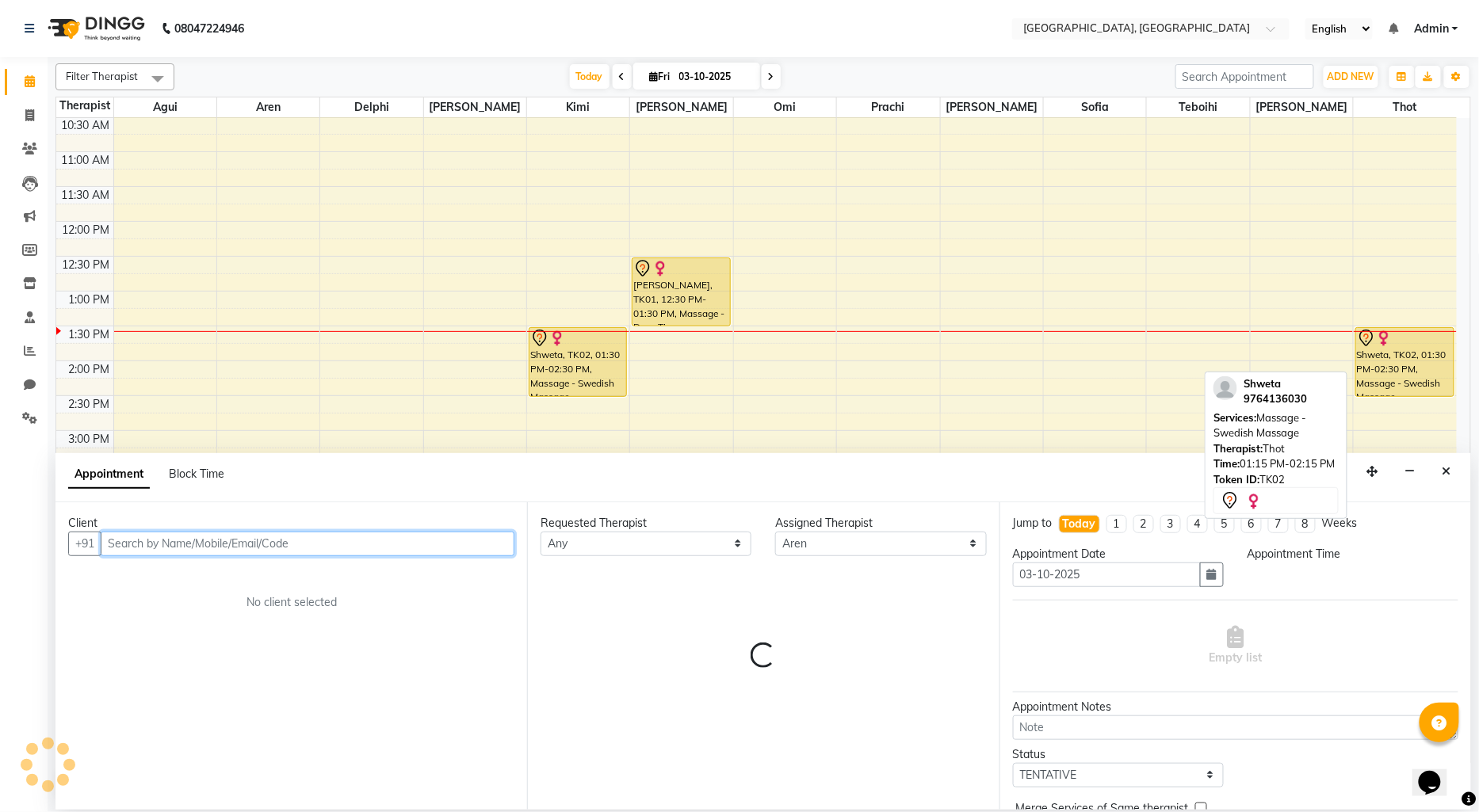
select select "945"
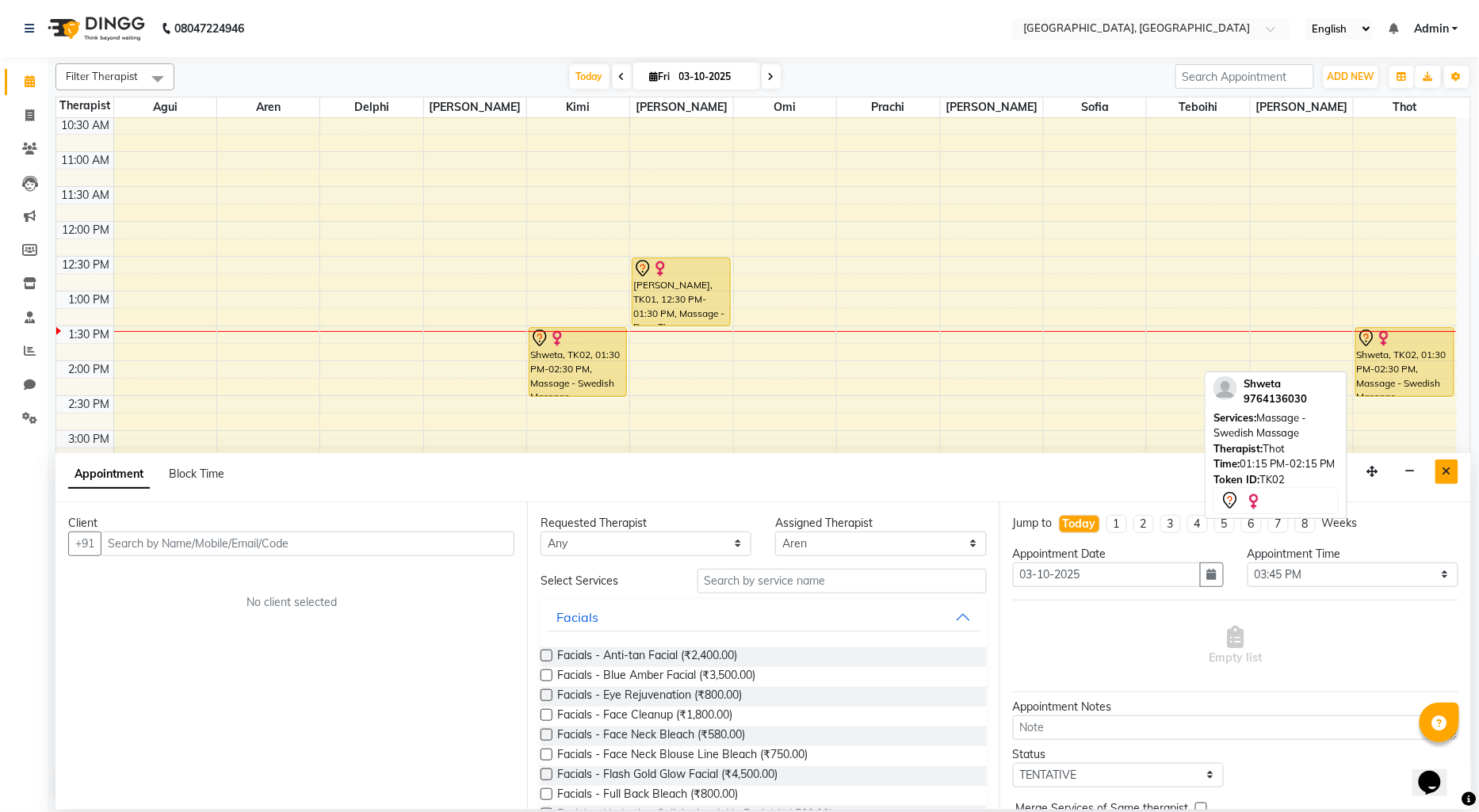
click at [1449, 459] on button "Close" at bounding box center [1446, 471] width 23 height 24
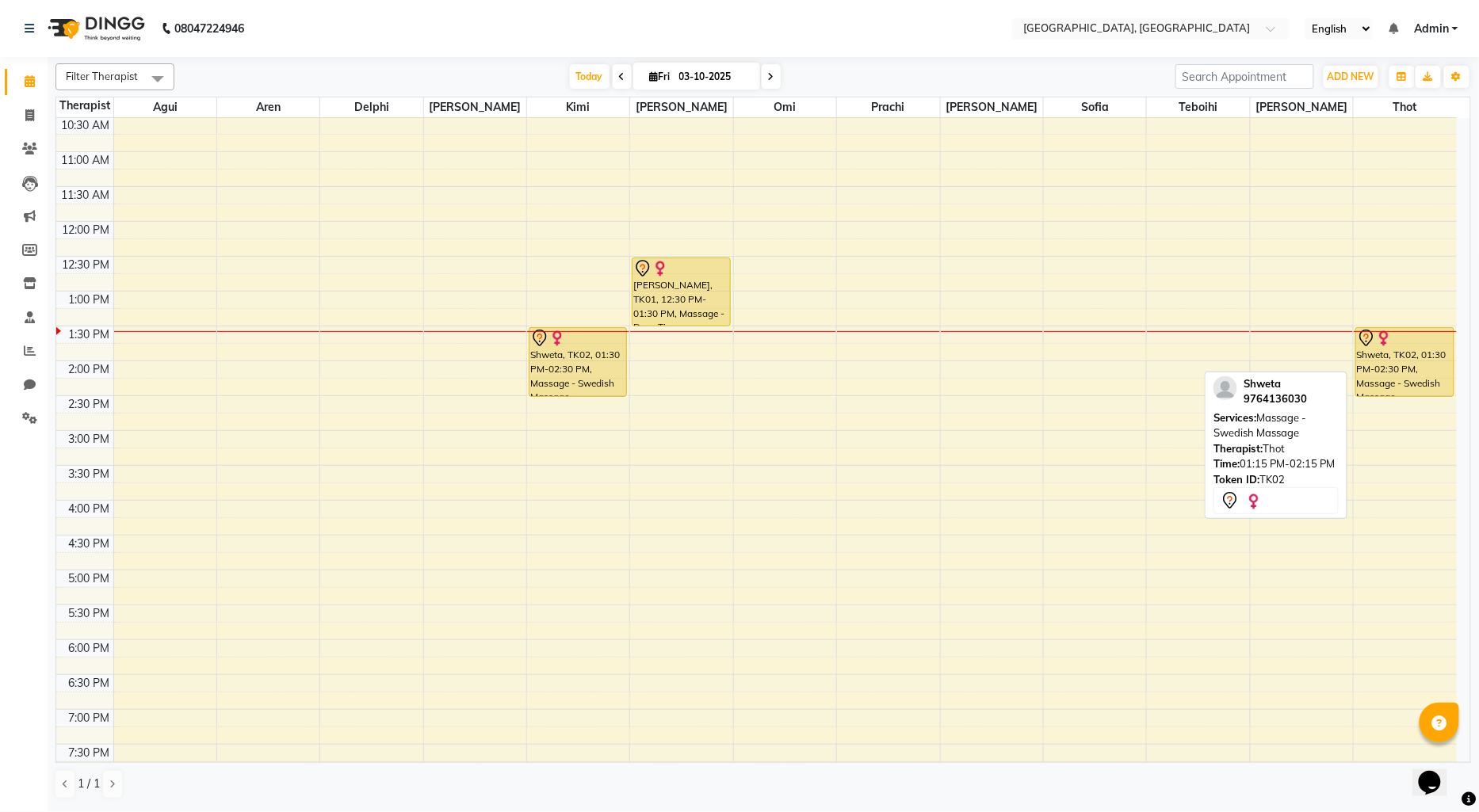
click at [1233, 365] on div "9:00 AM 9:30 AM 10:00 AM 10:30 AM 11:00 AM 11:30 AM 12:00 PM 12:30 PM 1:00 PM 1…" at bounding box center [756, 500] width 1400 height 976
select select "7710"
select select "tentative"
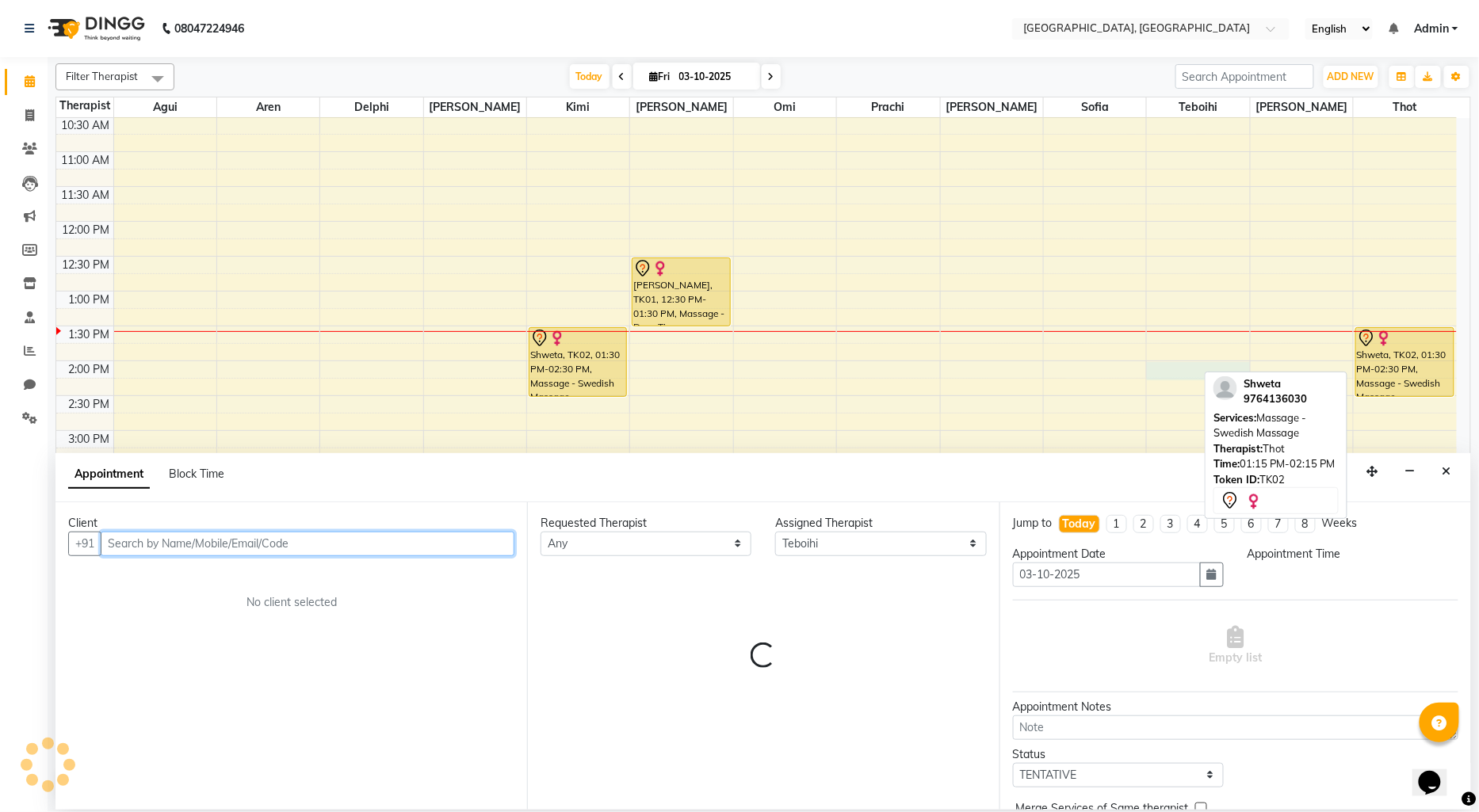
select select "840"
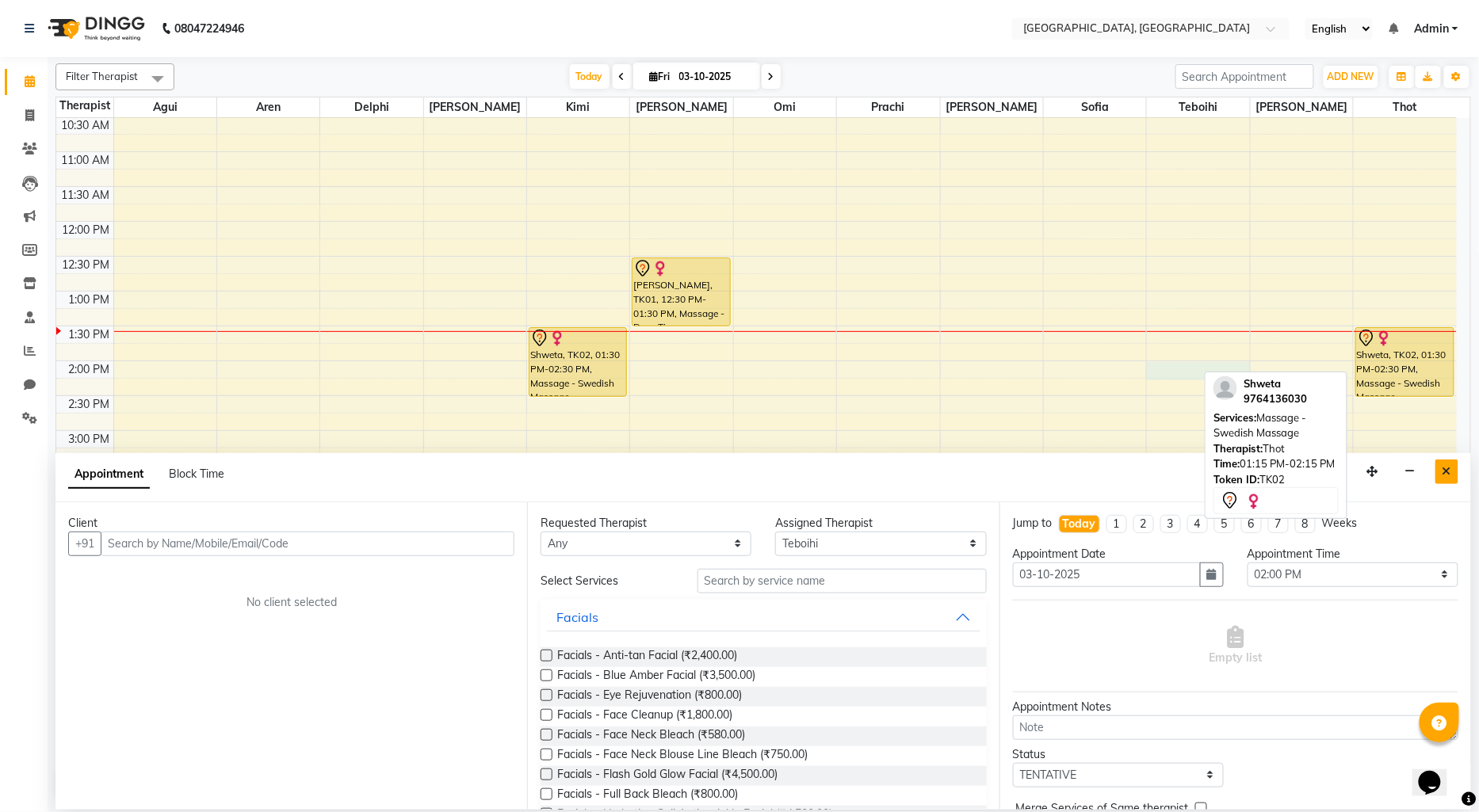
click at [1448, 471] on icon "Close" at bounding box center [1447, 471] width 9 height 11
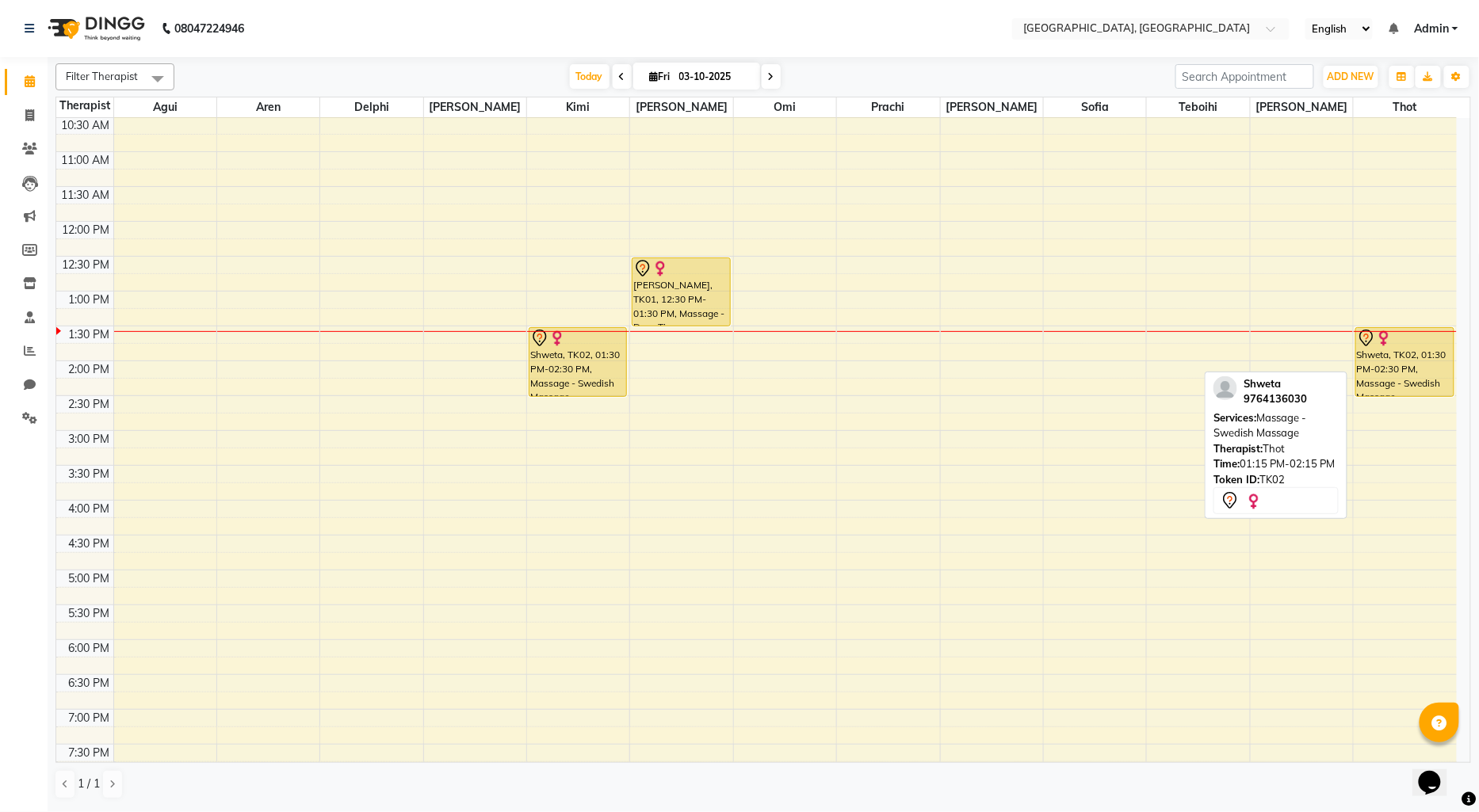
click at [366, 439] on div "9:00 AM 9:30 AM 10:00 AM 10:30 AM 11:00 AM 11:30 AM 12:00 PM 12:30 PM 1:00 PM 1…" at bounding box center [756, 500] width 1400 height 976
select select "7707"
select select "tentative"
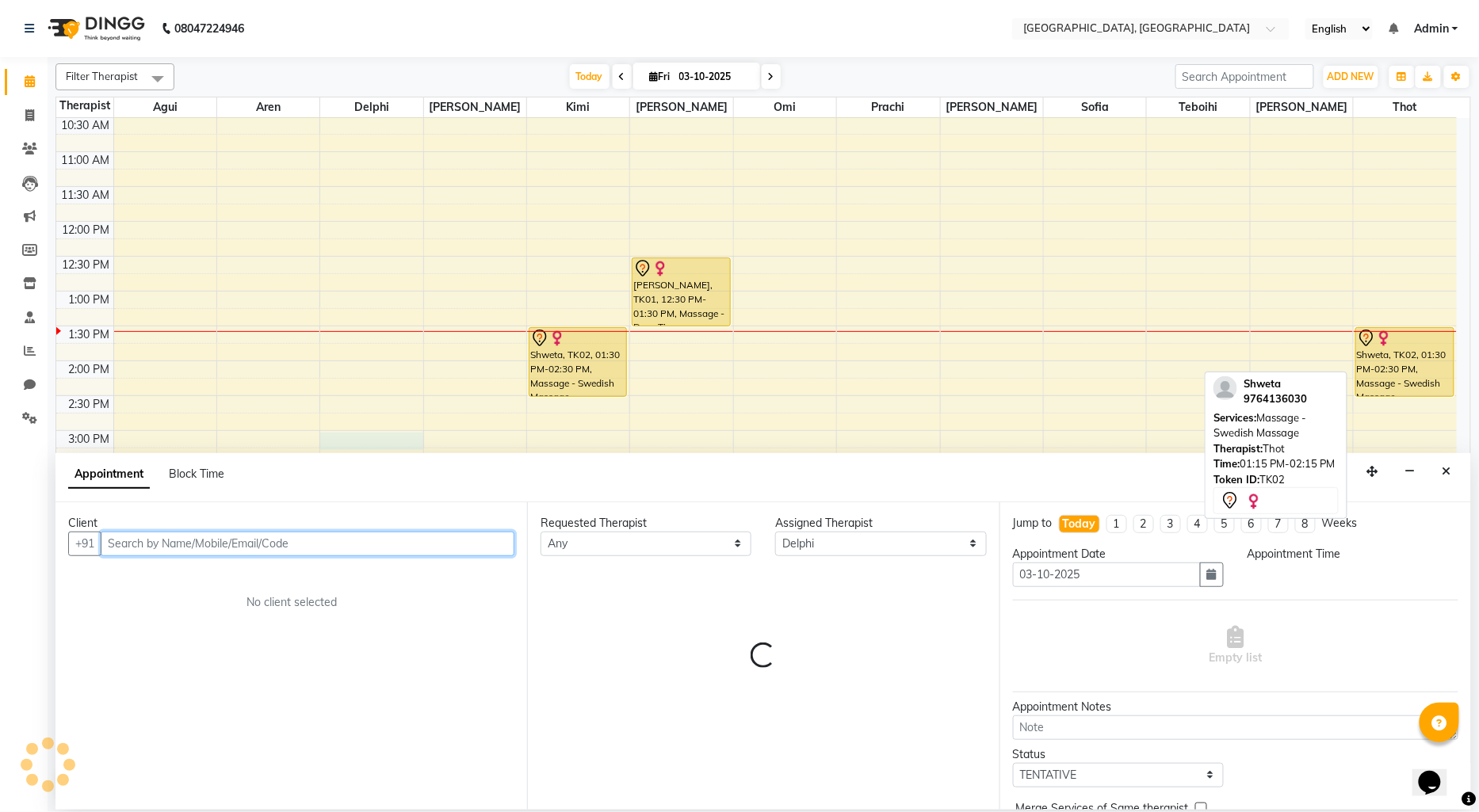
select select "900"
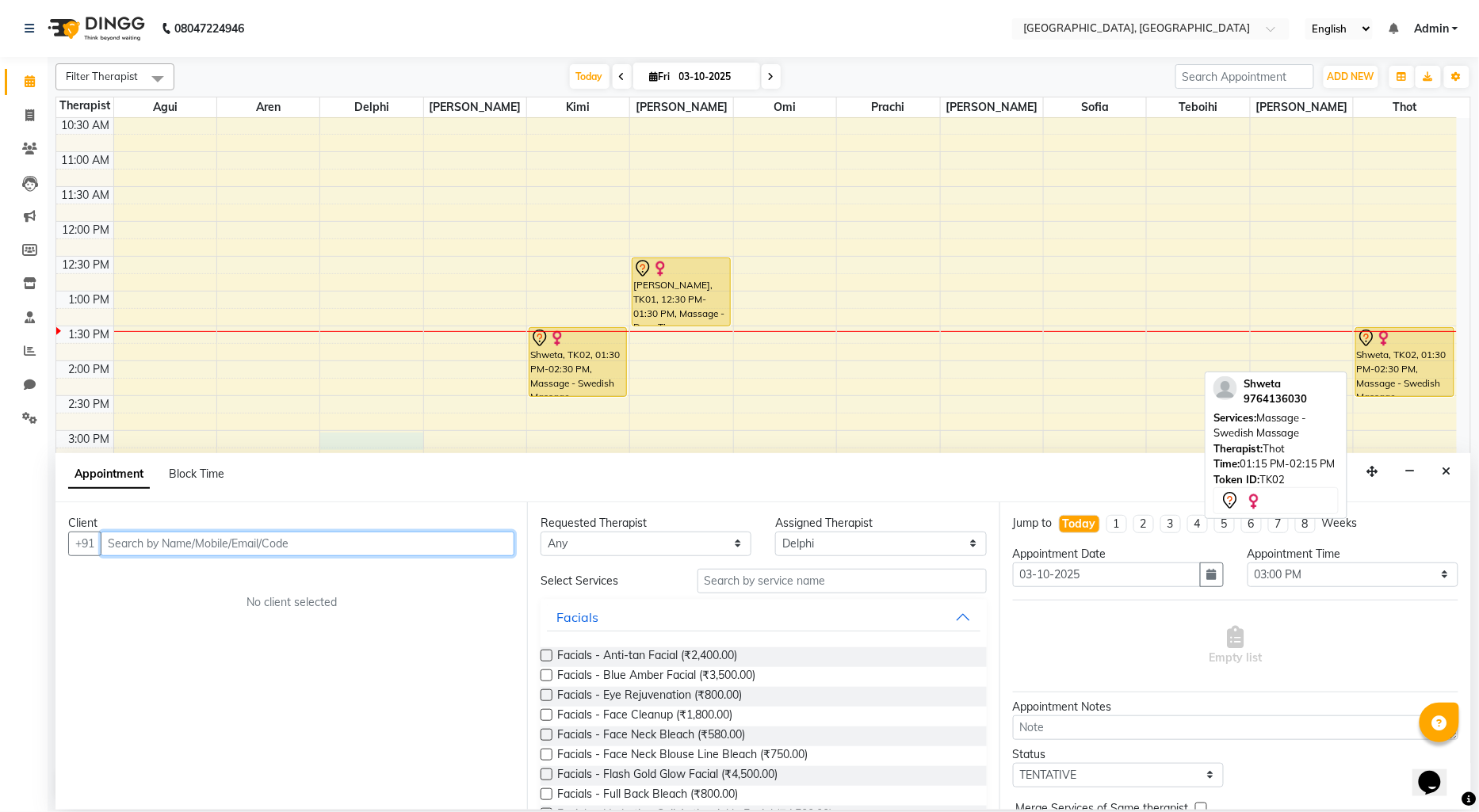
click at [155, 547] on input "text" at bounding box center [307, 543] width 413 height 24
type input "U"
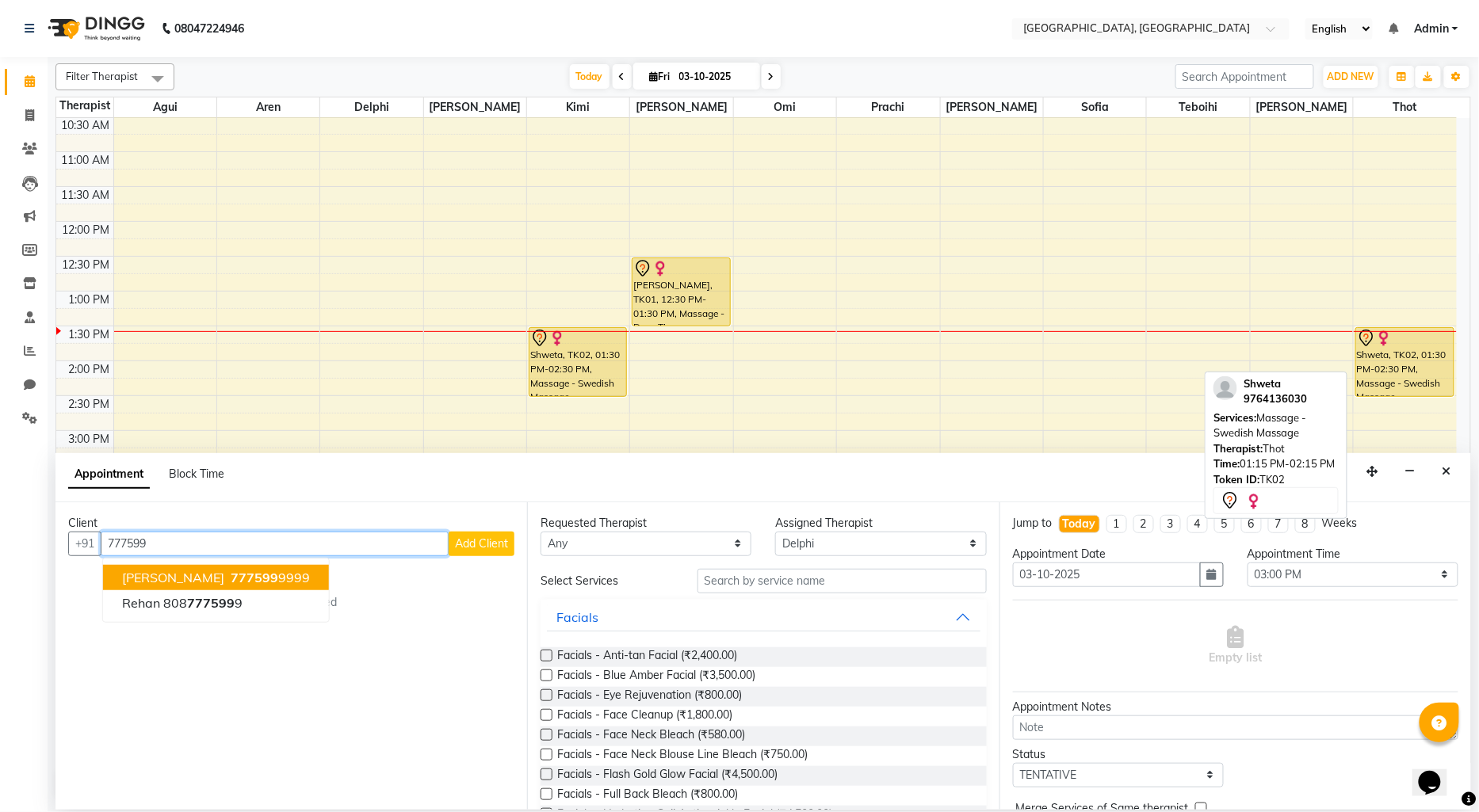
click at [213, 586] on button "[PERSON_NAME] 777599 9999" at bounding box center [216, 578] width 226 height 25
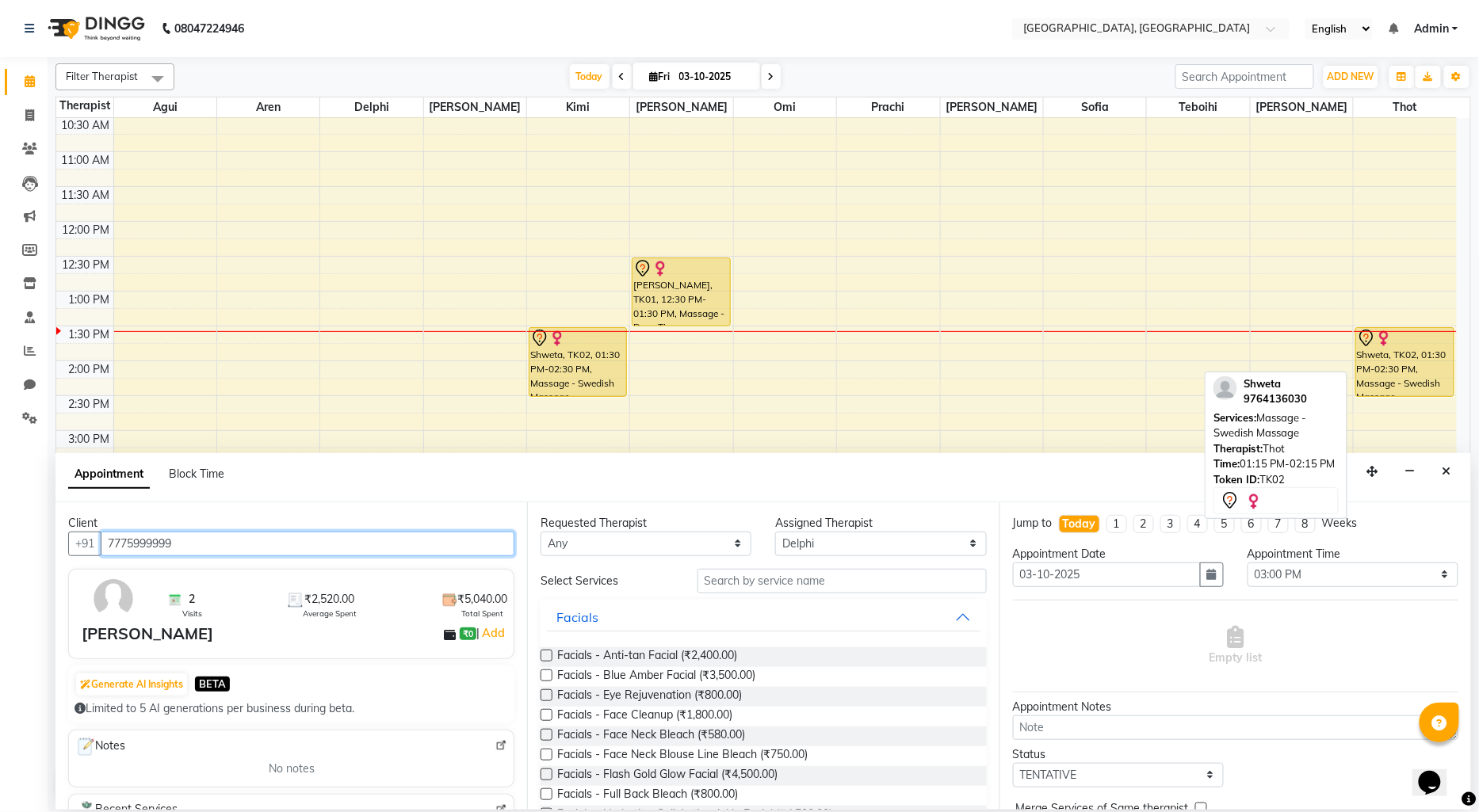
type input "7775999999"
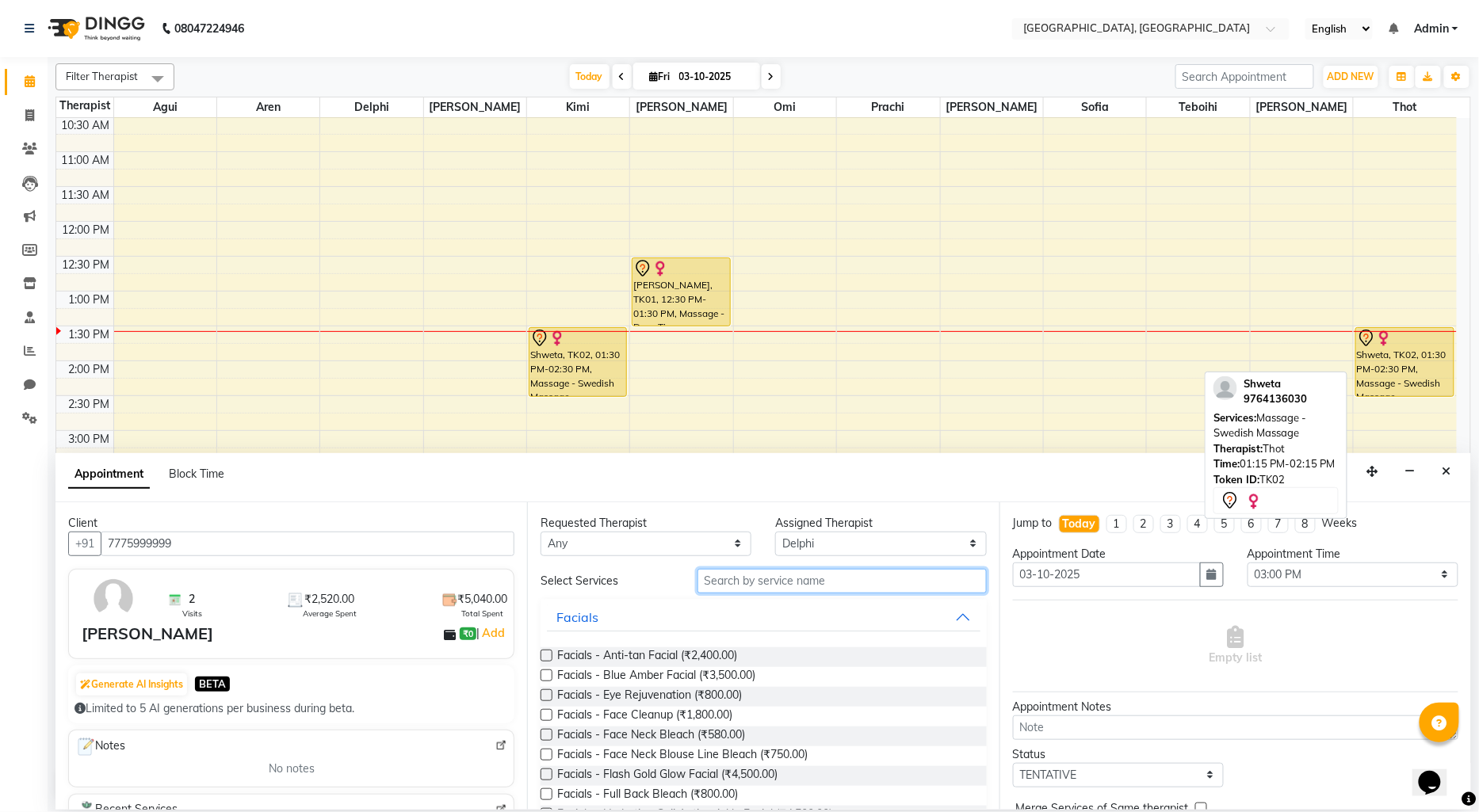
click at [716, 580] on input "text" at bounding box center [842, 581] width 289 height 24
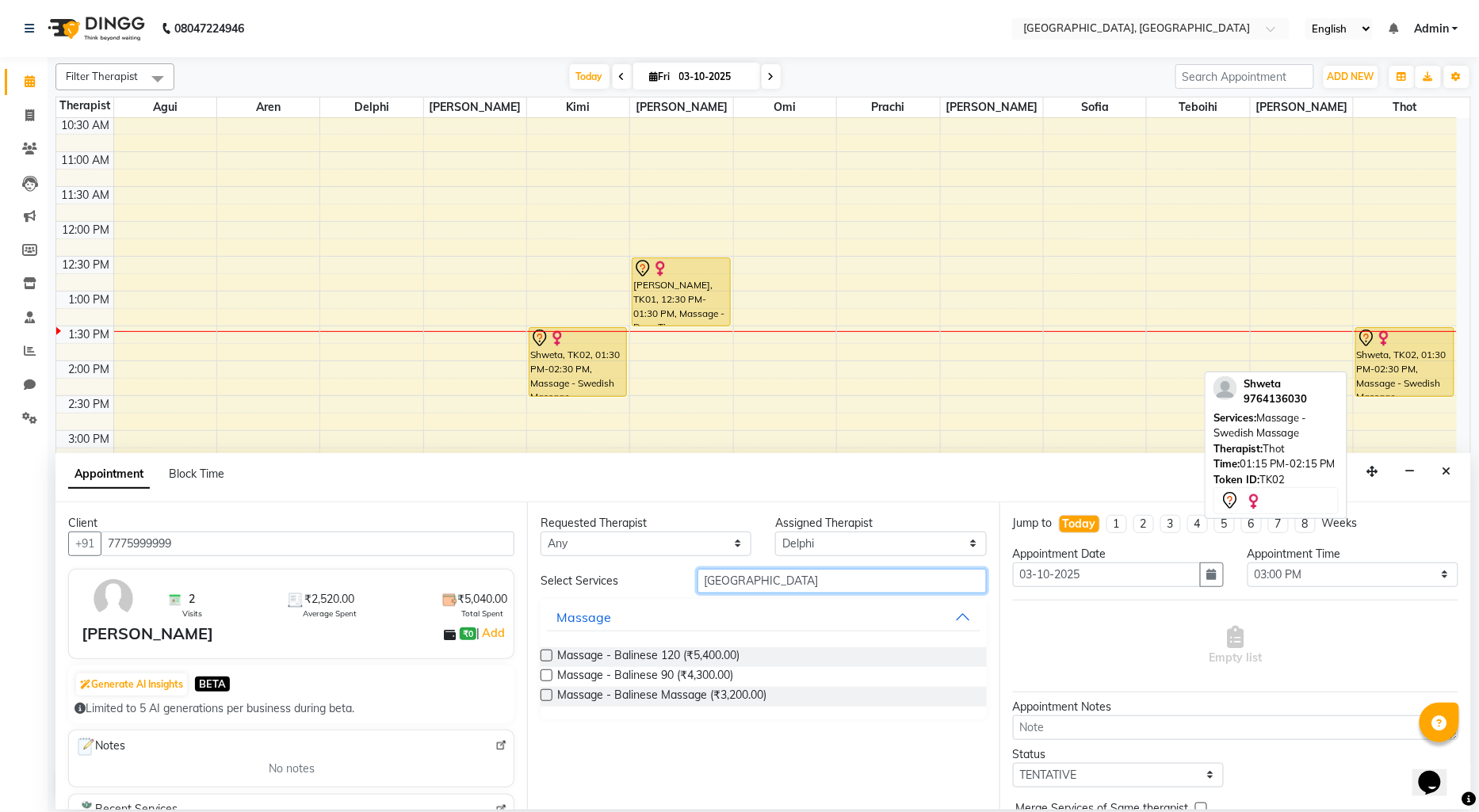
type input "[GEOGRAPHIC_DATA]"
click at [547, 701] on label at bounding box center [546, 694] width 12 height 12
click at [547, 701] on input "checkbox" at bounding box center [545, 696] width 10 height 10
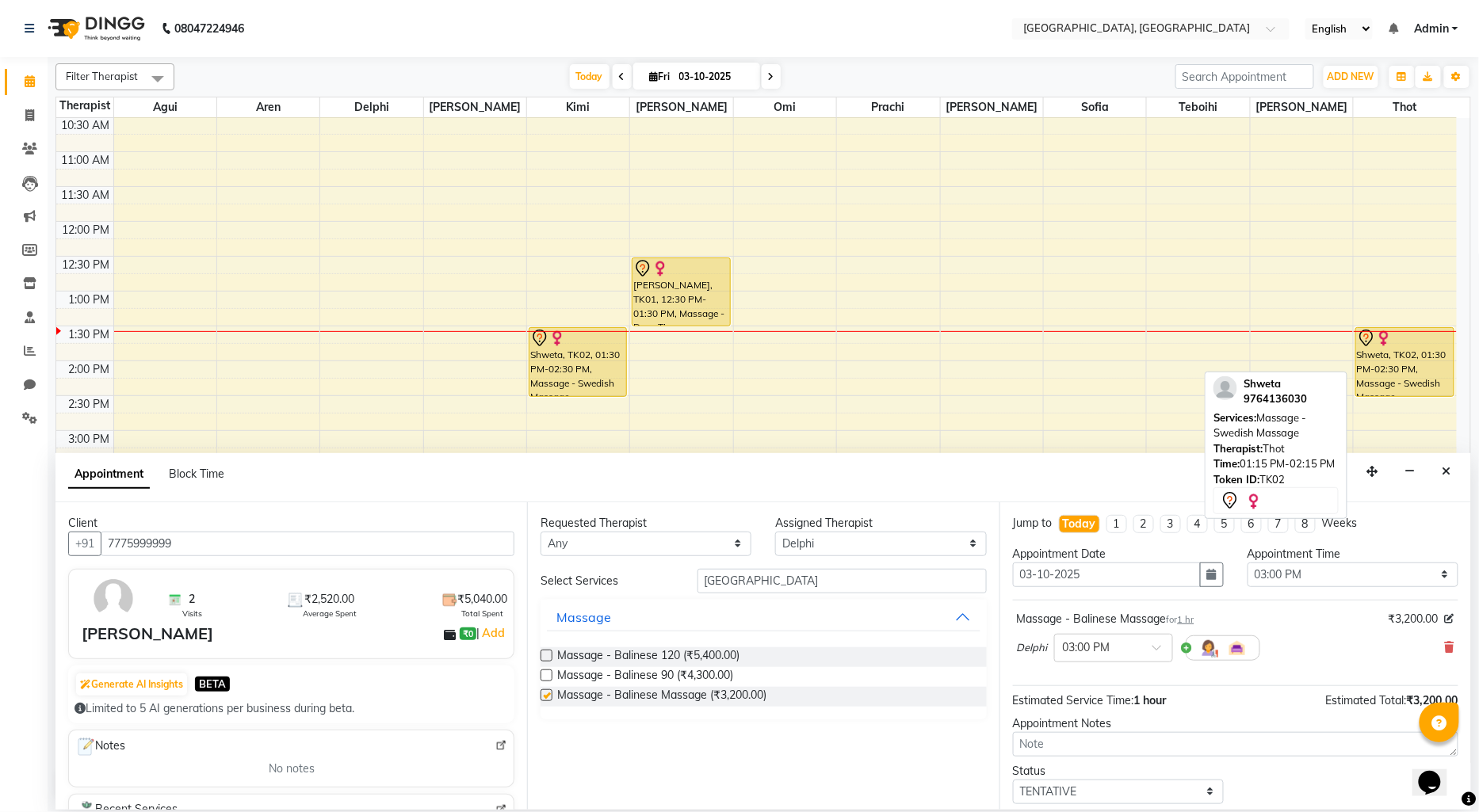
checkbox input "false"
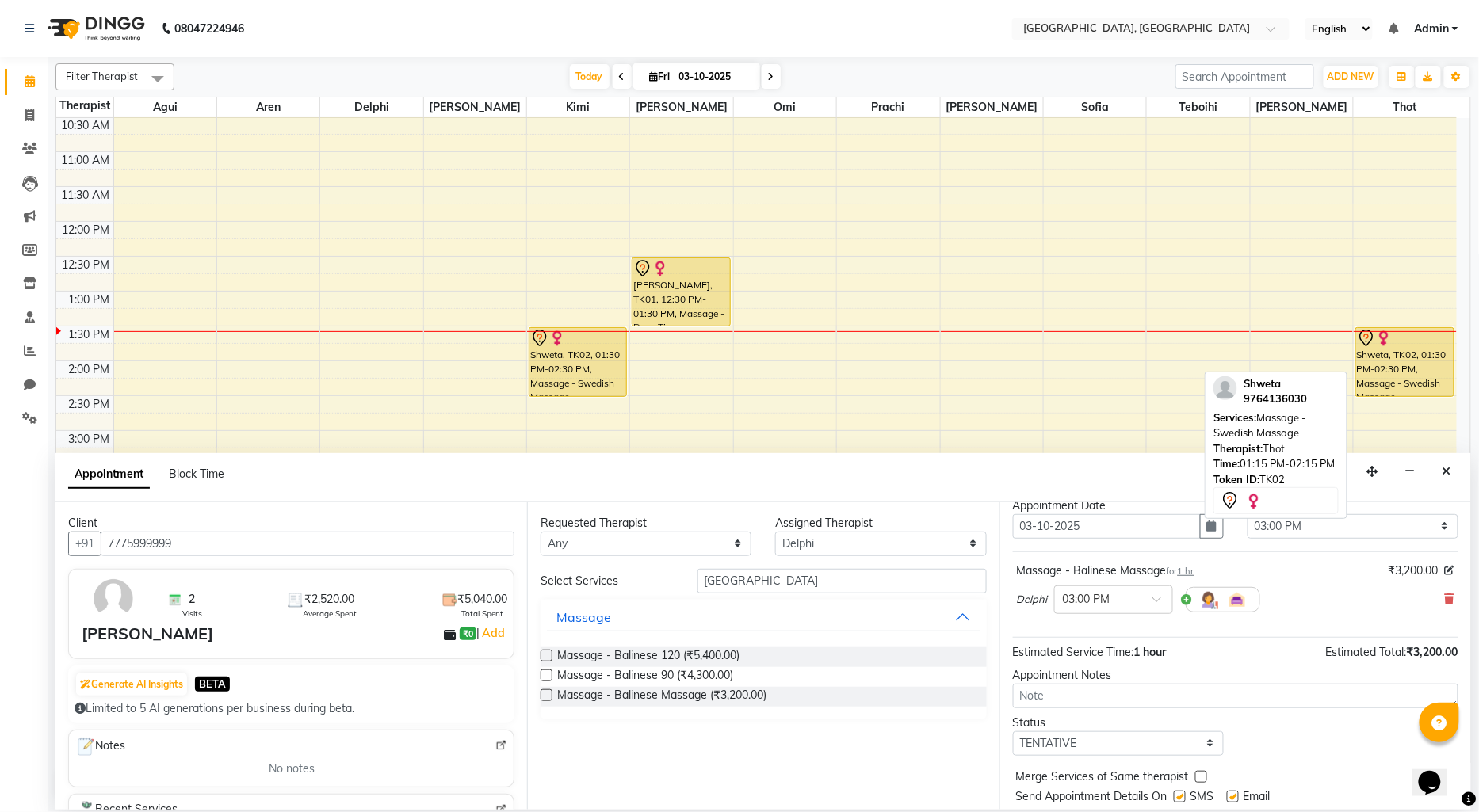
scroll to position [93, 0]
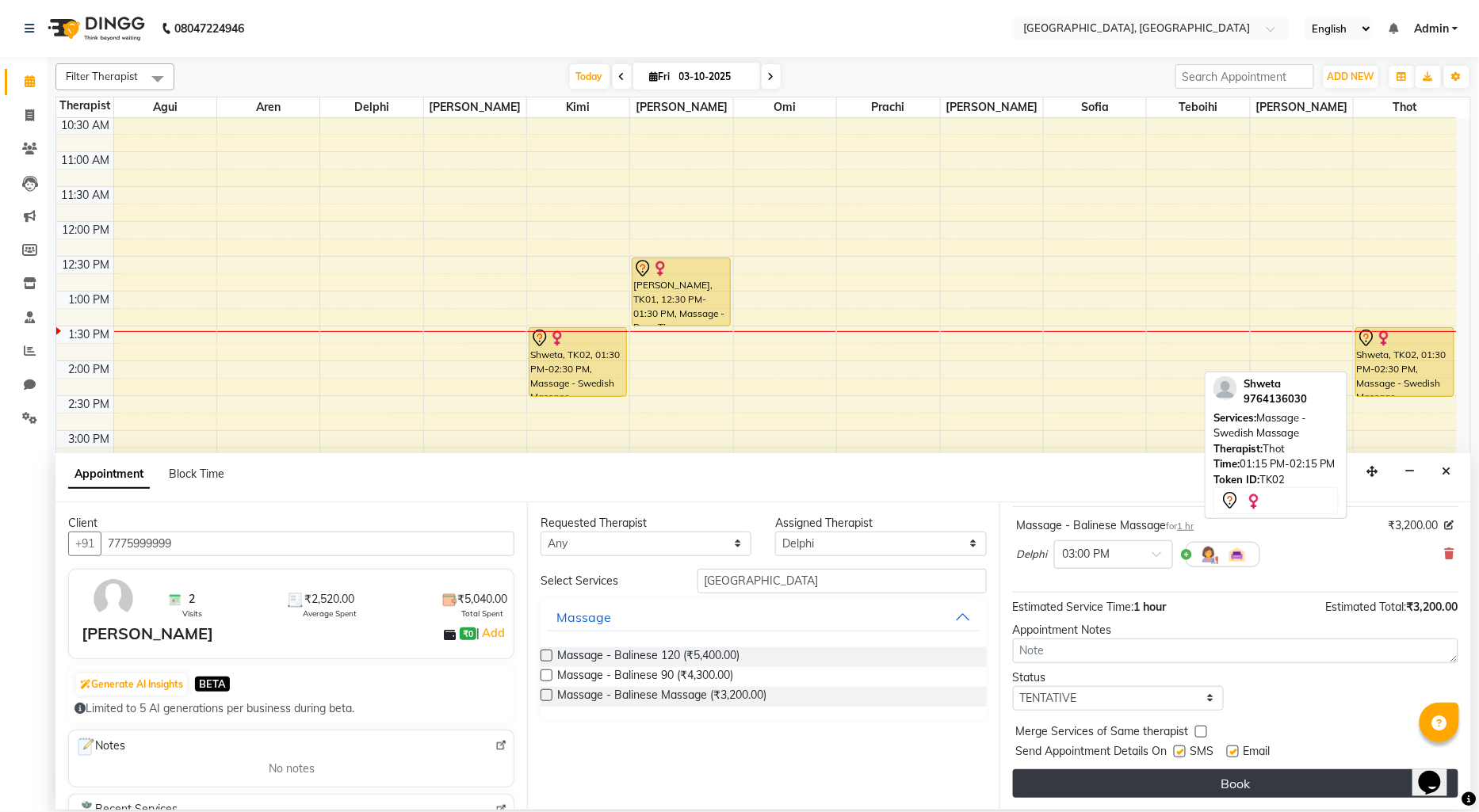
click at [1180, 775] on button "Book" at bounding box center [1236, 784] width 445 height 29
